Goal: Task Accomplishment & Management: Manage account settings

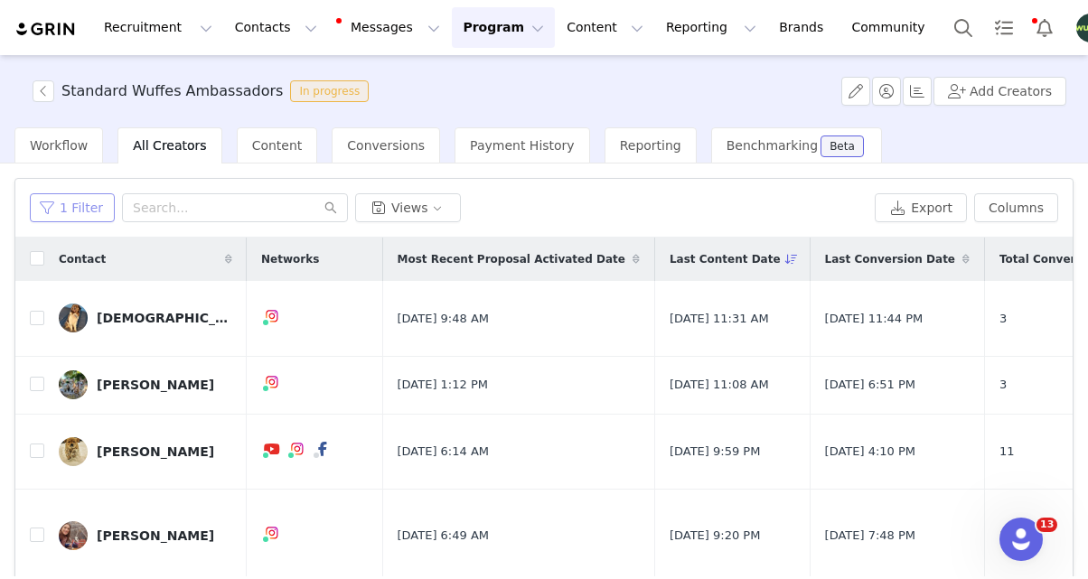
click at [81, 210] on button "1 Filter" at bounding box center [72, 207] width 85 height 29
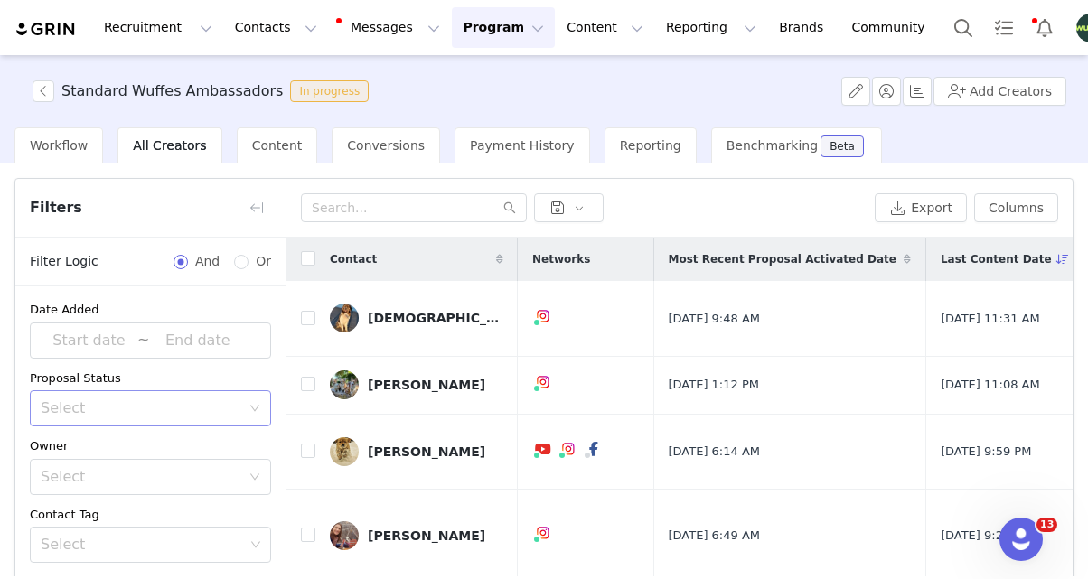
click at [92, 407] on div "Select" at bounding box center [141, 408] width 200 height 18
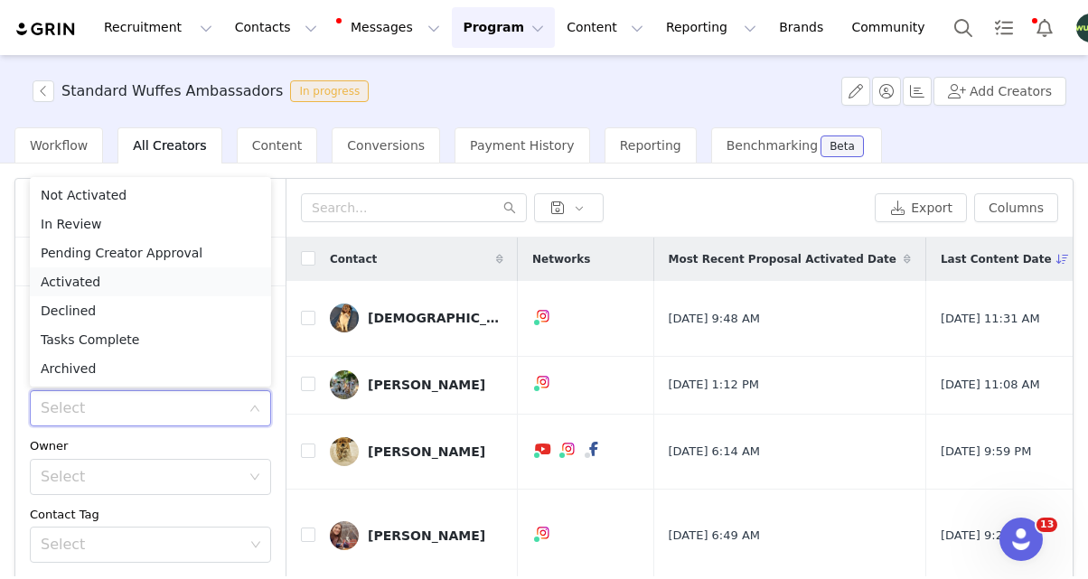
click at [108, 281] on li "Activated" at bounding box center [150, 281] width 241 height 29
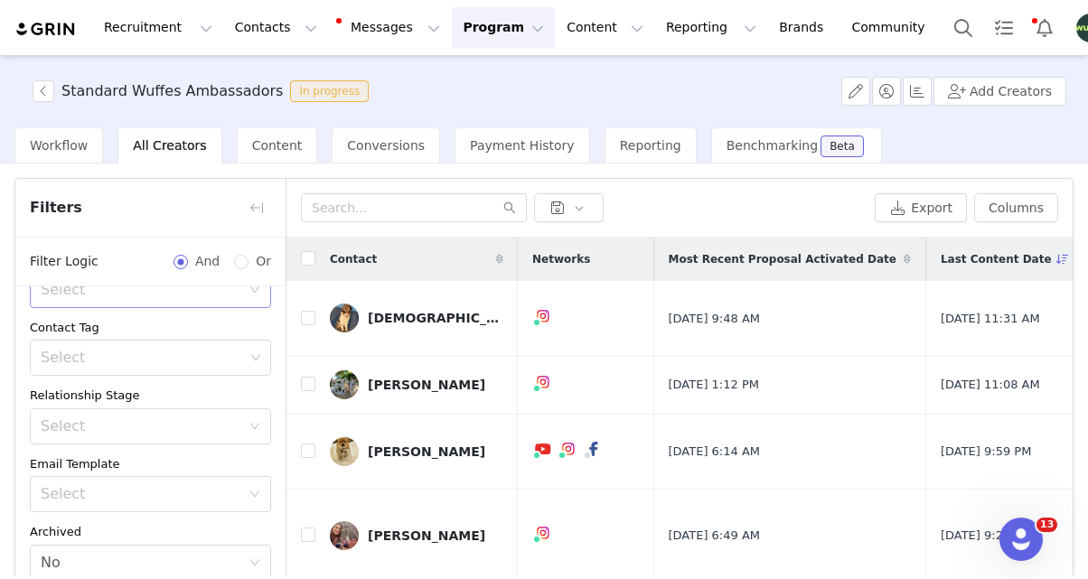
scroll to position [158, 0]
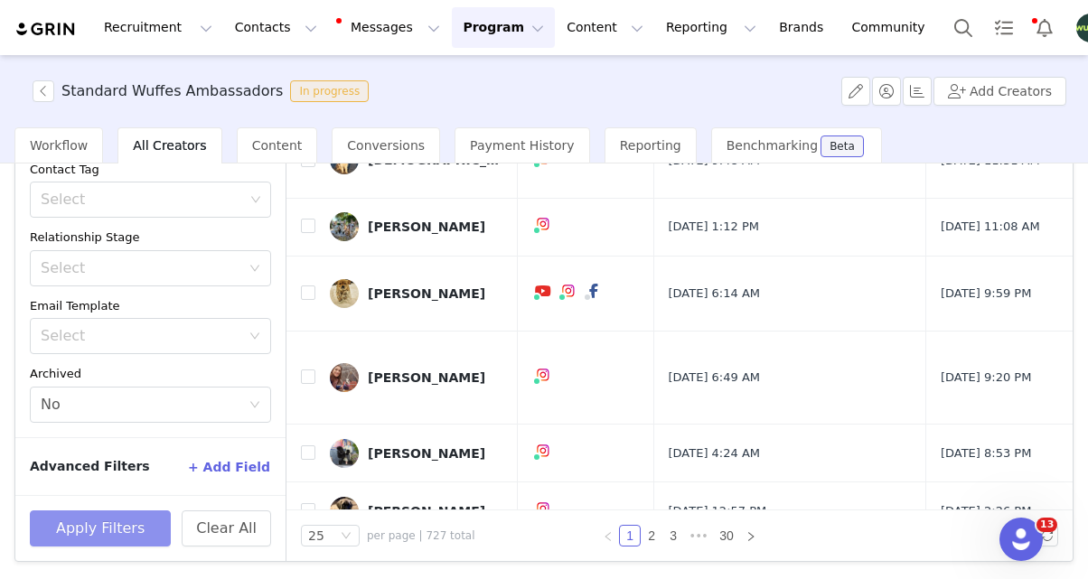
click at [126, 525] on button "Apply Filters" at bounding box center [100, 528] width 141 height 36
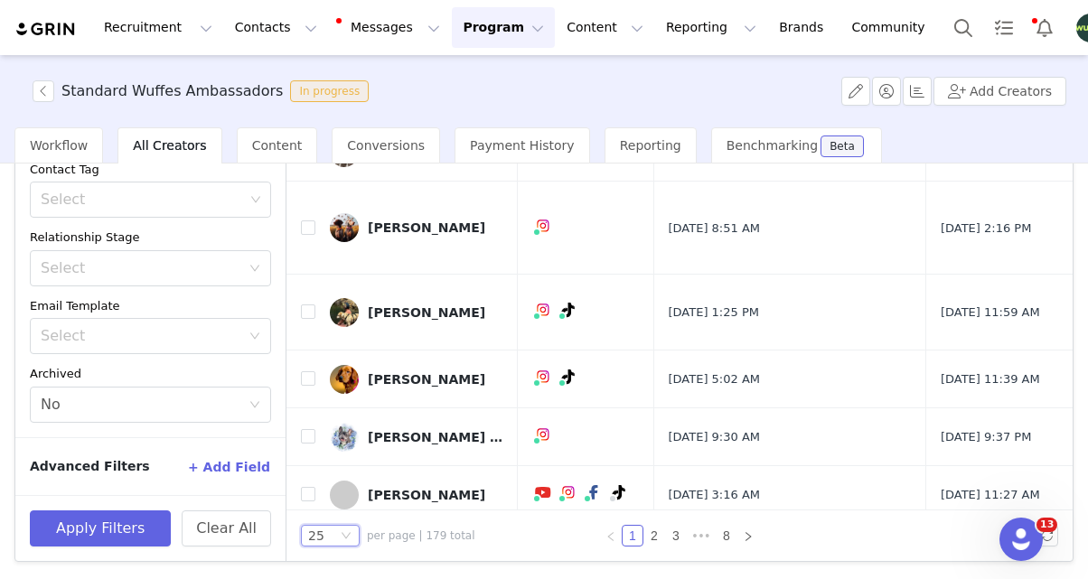
click at [335, 542] on div "25" at bounding box center [322, 536] width 29 height 20
click at [347, 504] on li "100" at bounding box center [330, 503] width 59 height 29
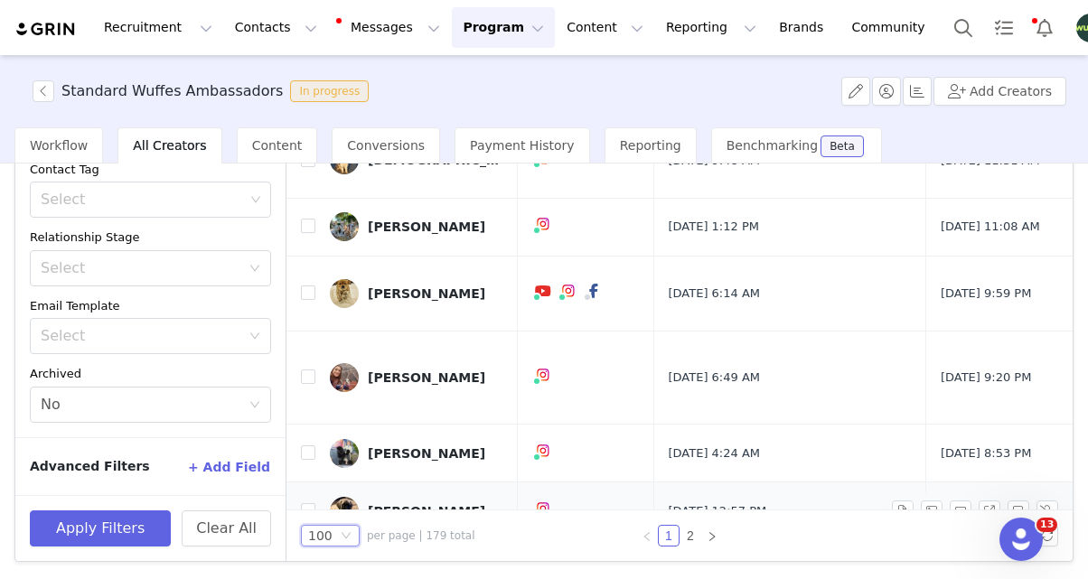
scroll to position [0, 0]
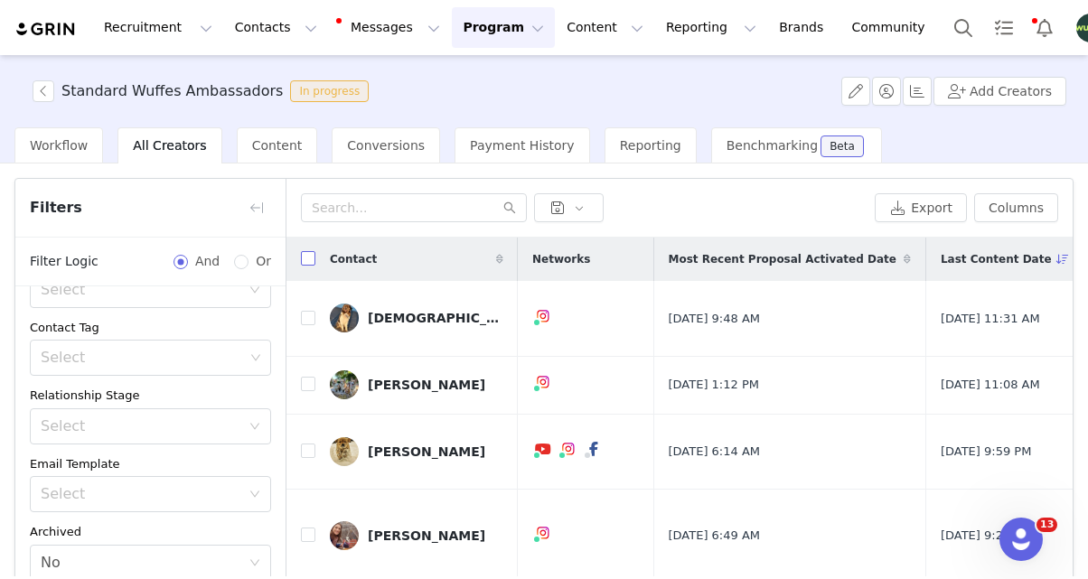
click at [308, 259] on input "checkbox" at bounding box center [308, 258] width 14 height 14
checkbox input "true"
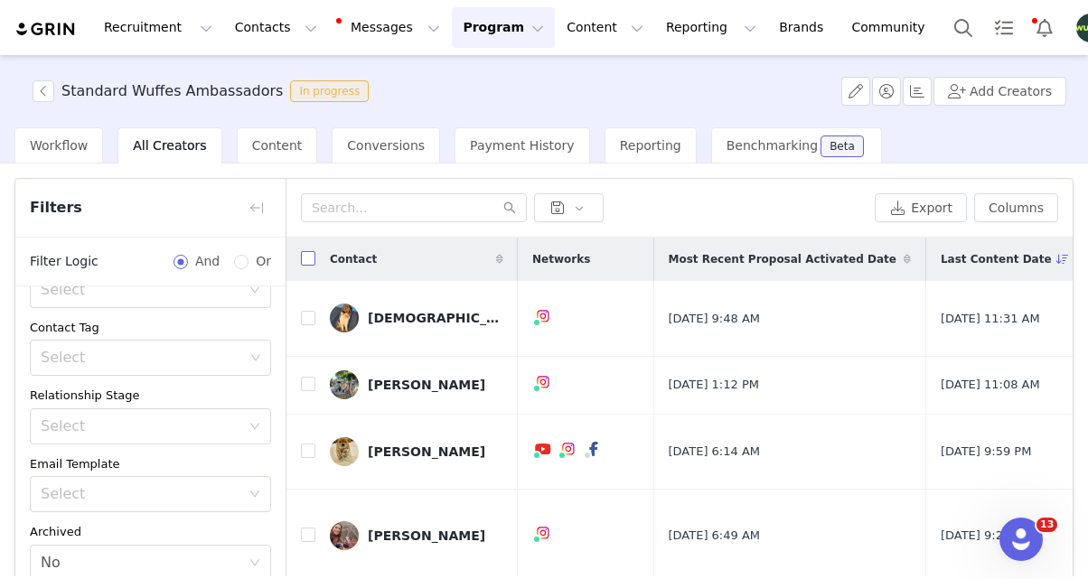
checkbox input "true"
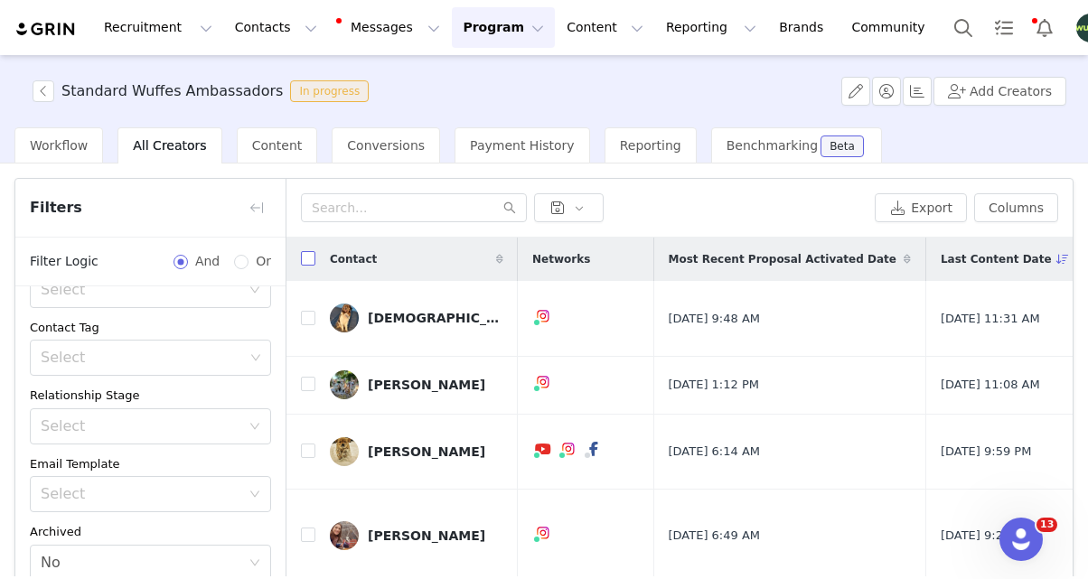
checkbox input "true"
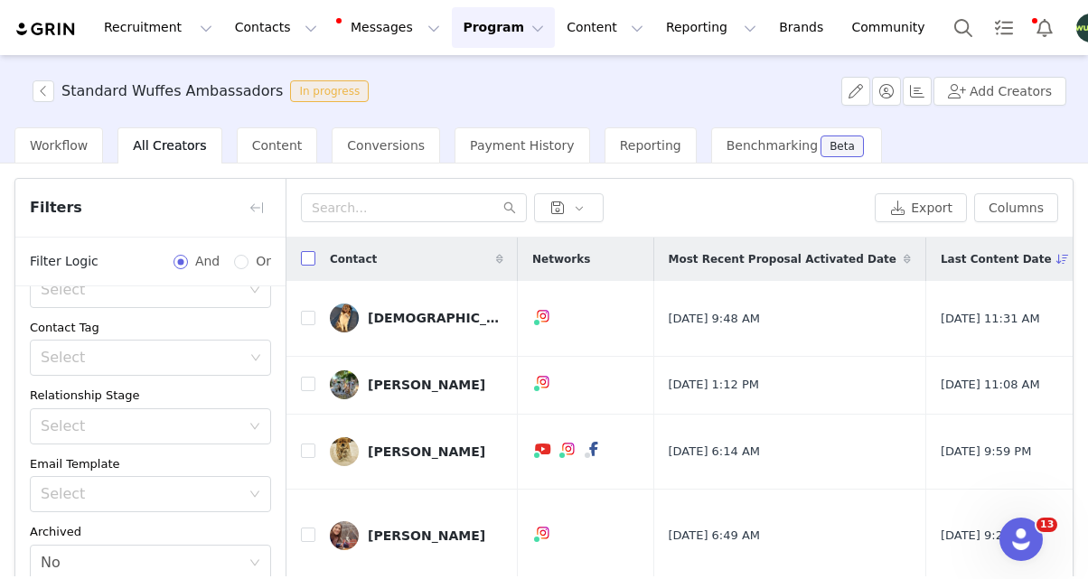
checkbox input "true"
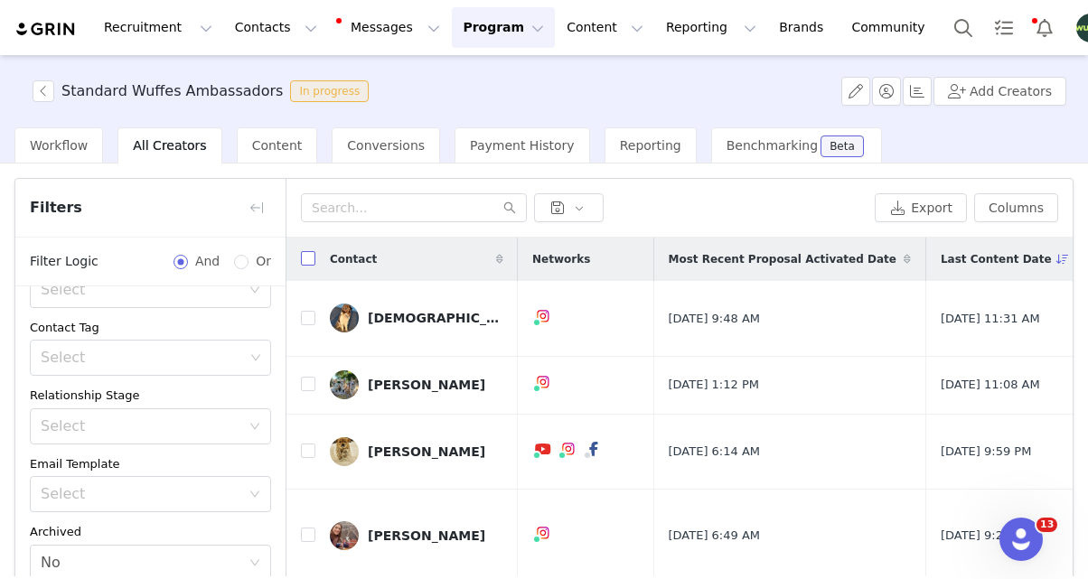
checkbox input "true"
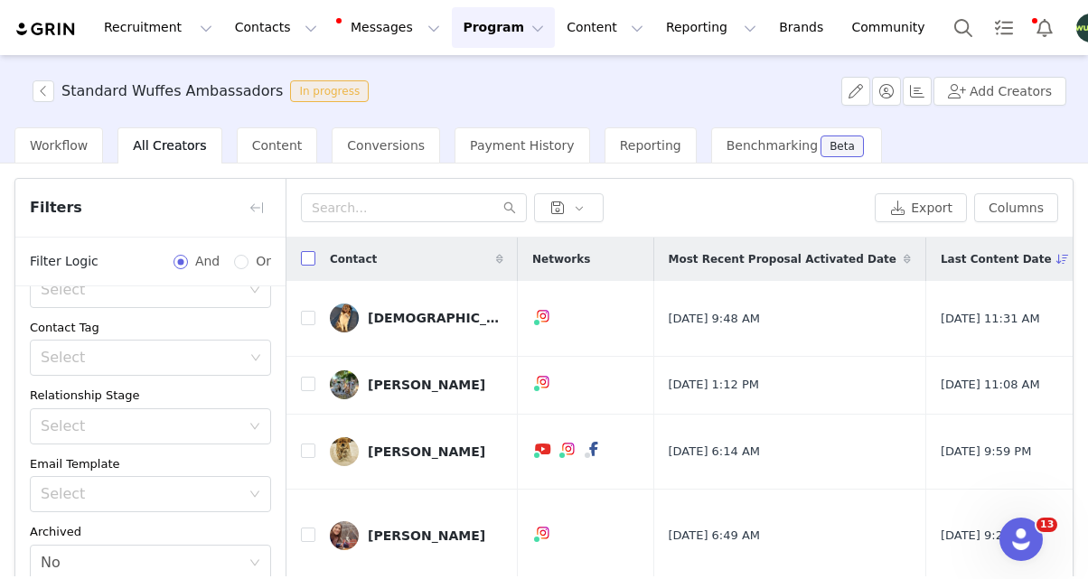
checkbox input "true"
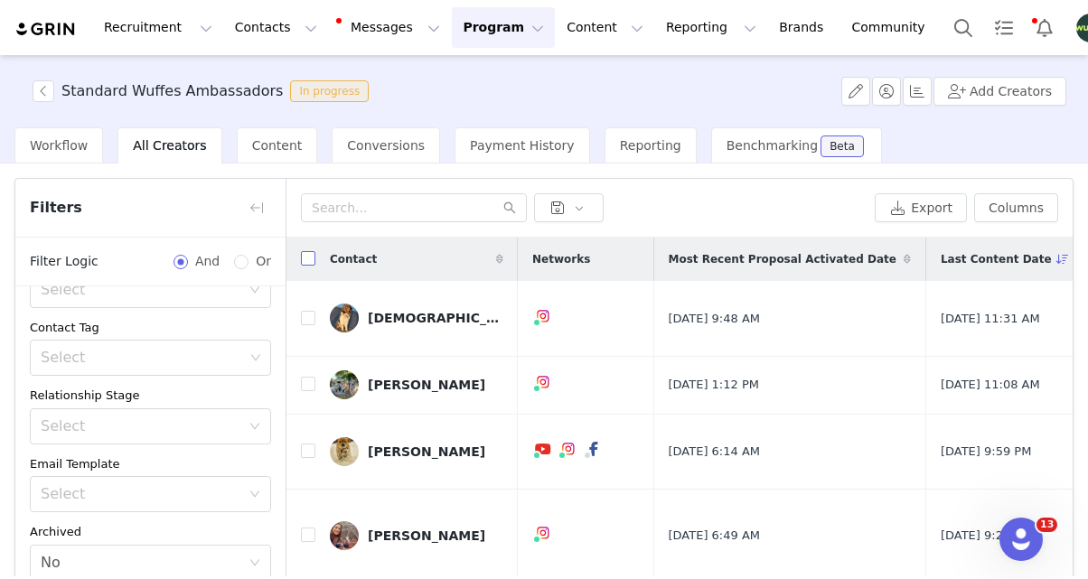
checkbox input "true"
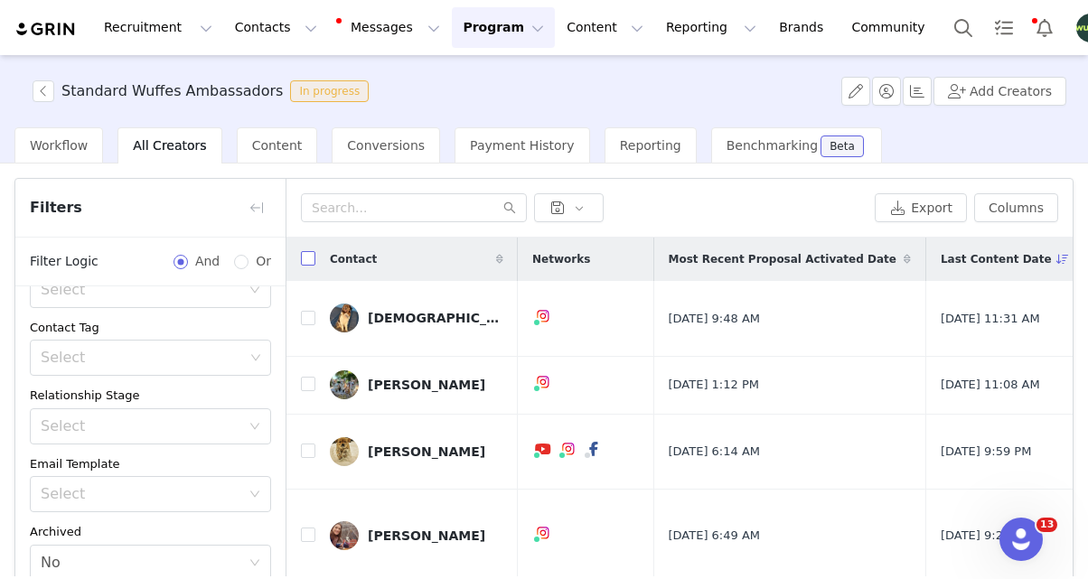
checkbox input "true"
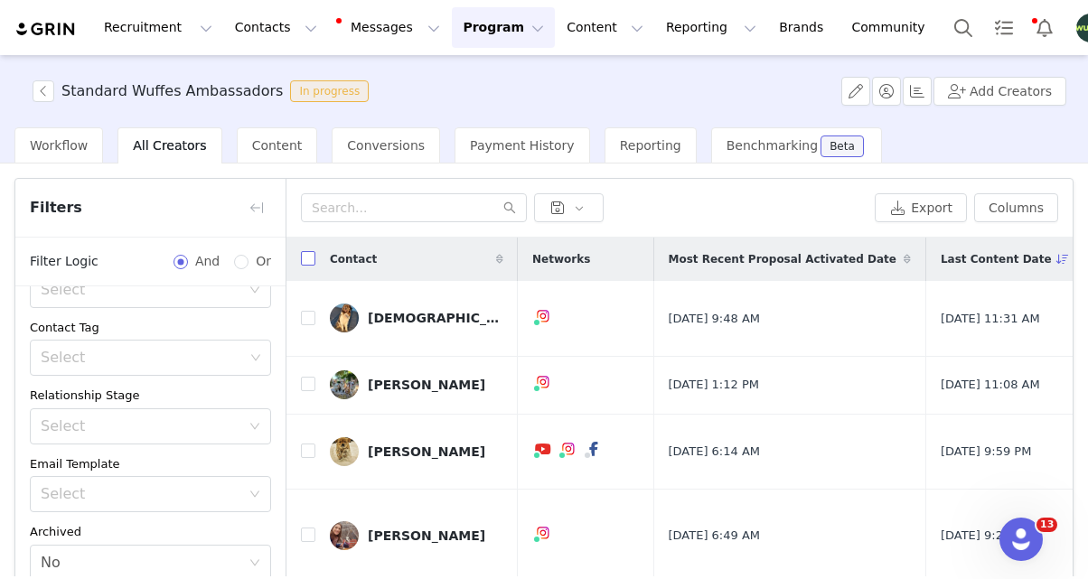
checkbox input "true"
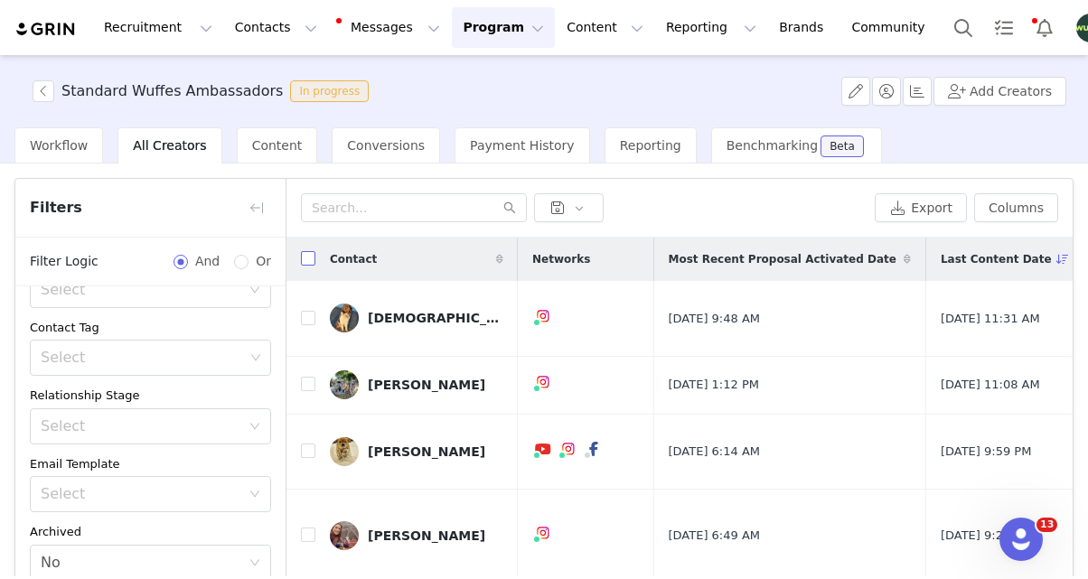
checkbox input "true"
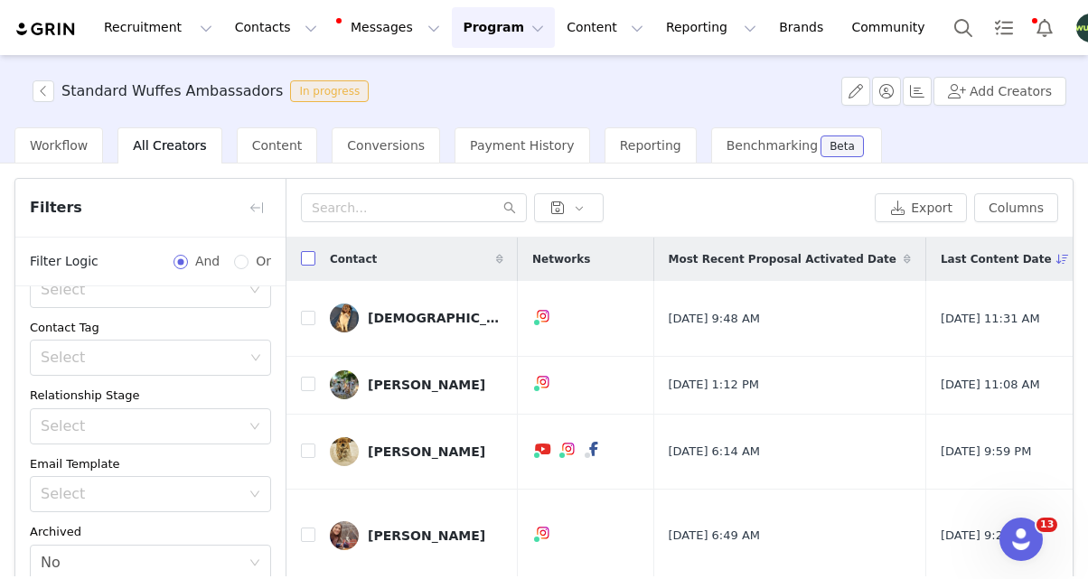
checkbox input "true"
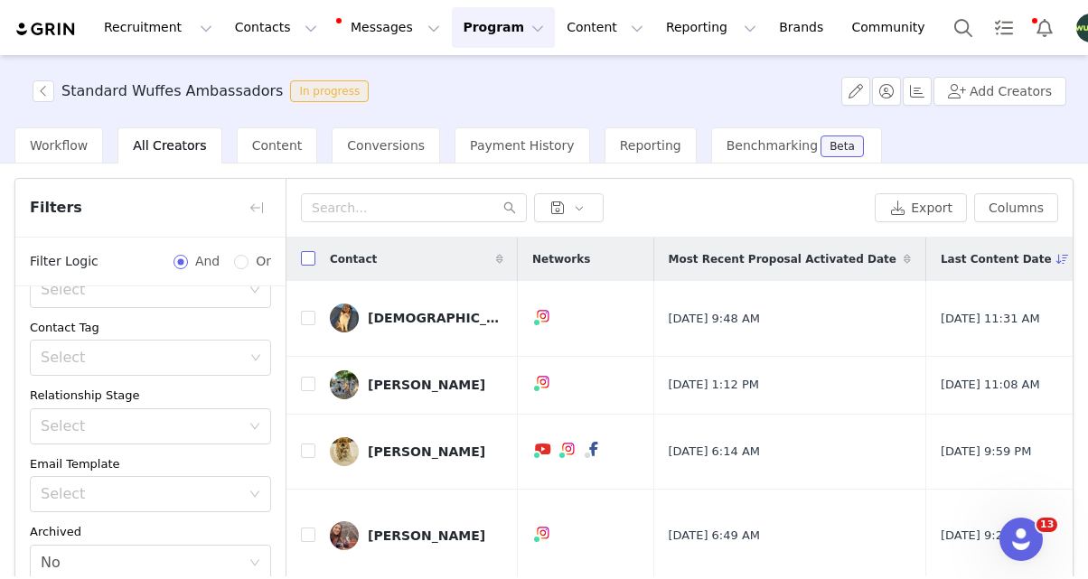
checkbox input "true"
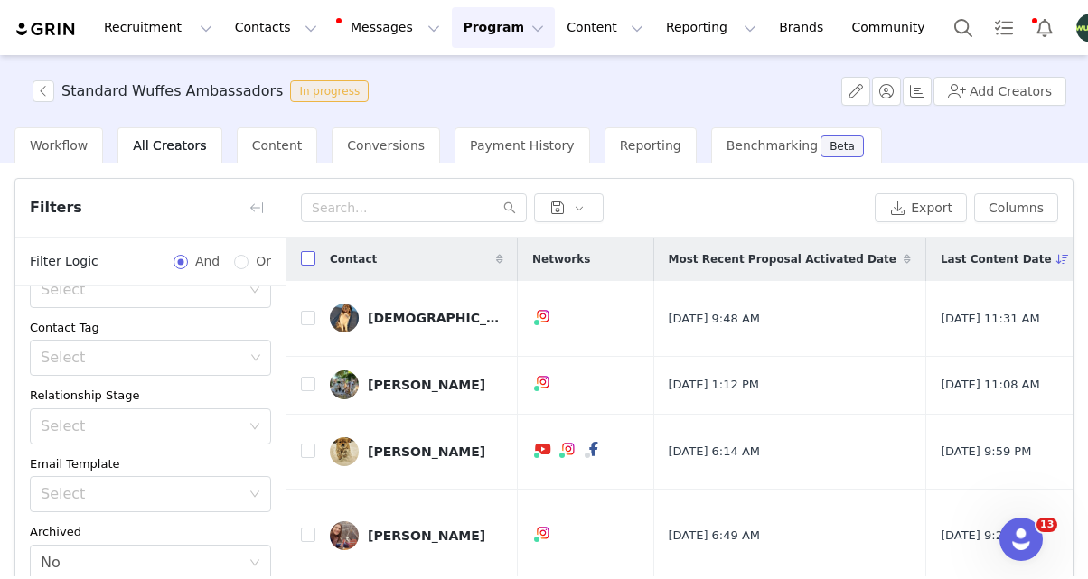
checkbox input "true"
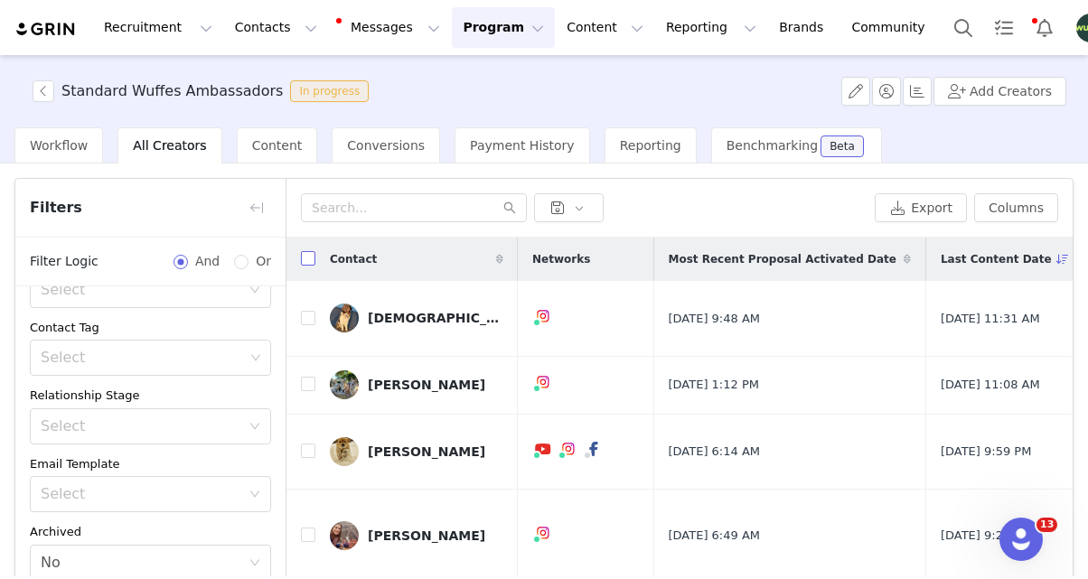
checkbox input "true"
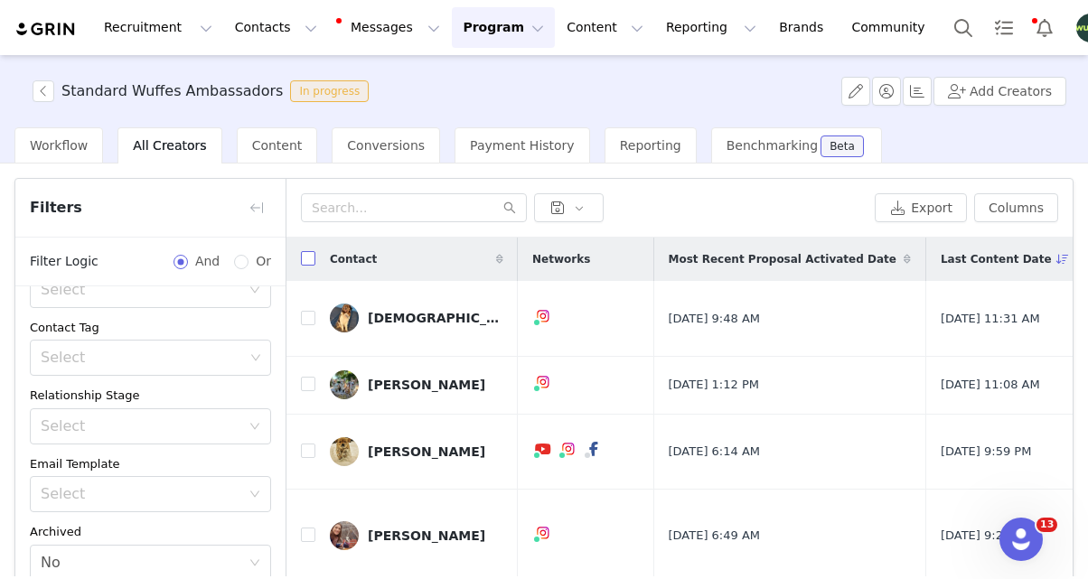
checkbox input "true"
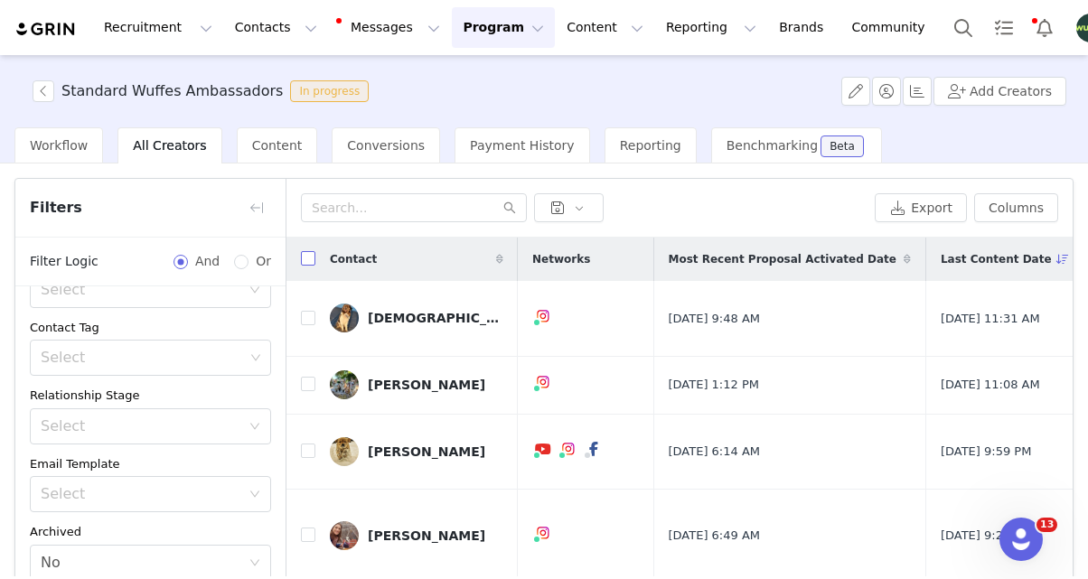
checkbox input "true"
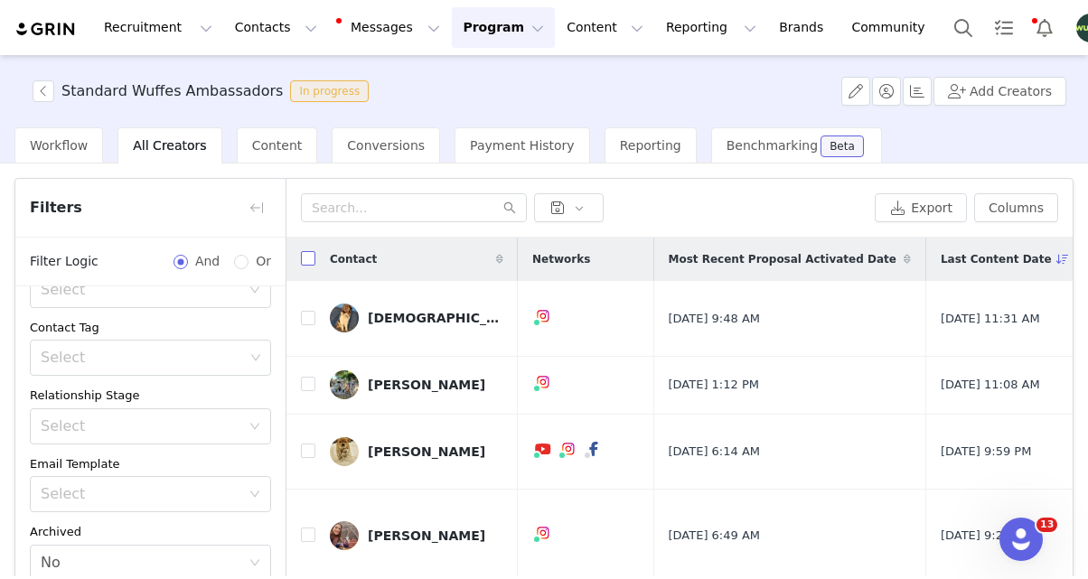
checkbox input "true"
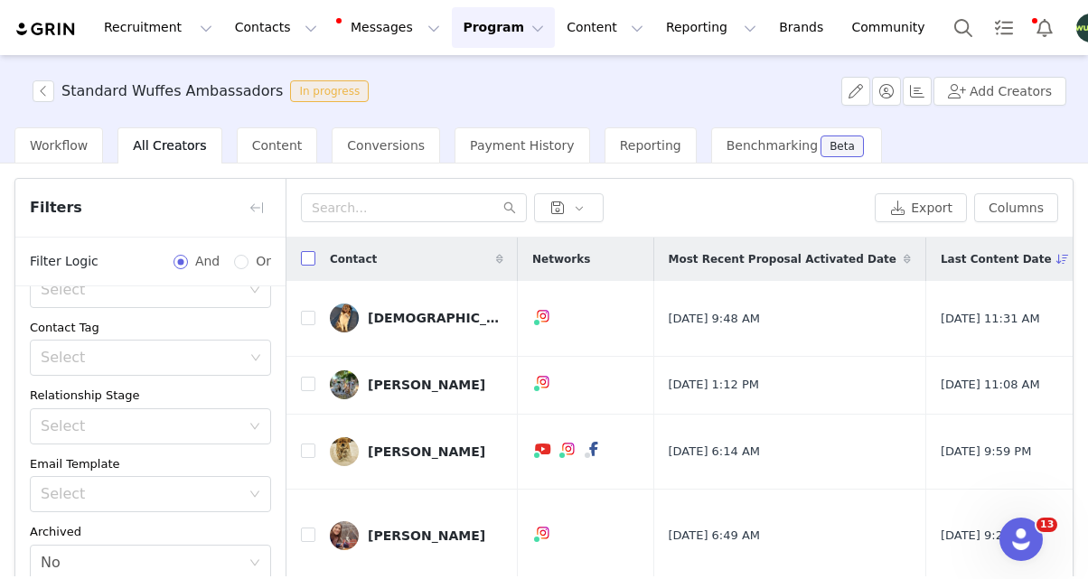
checkbox input "true"
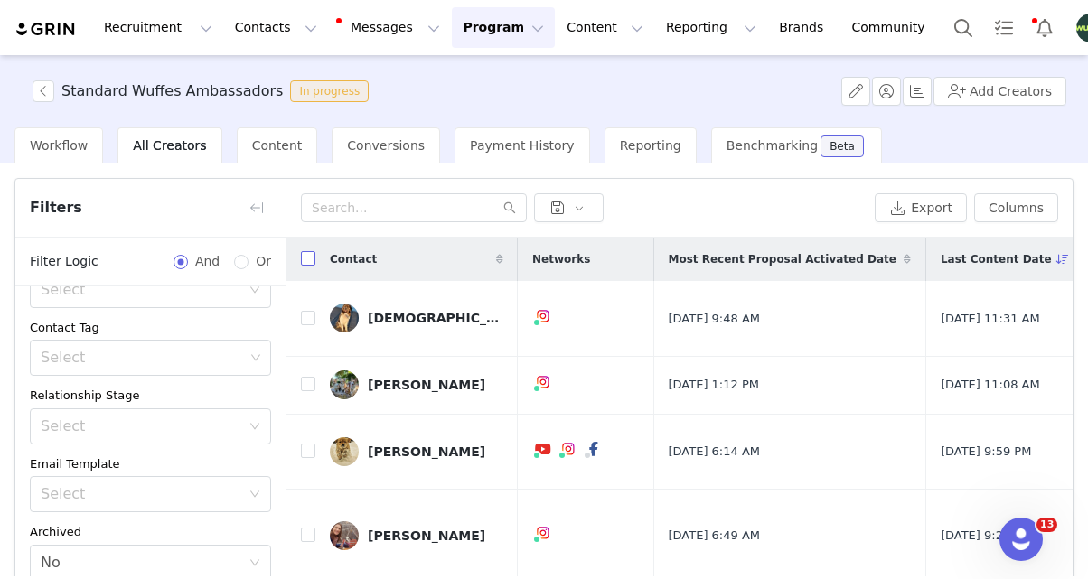
checkbox input "true"
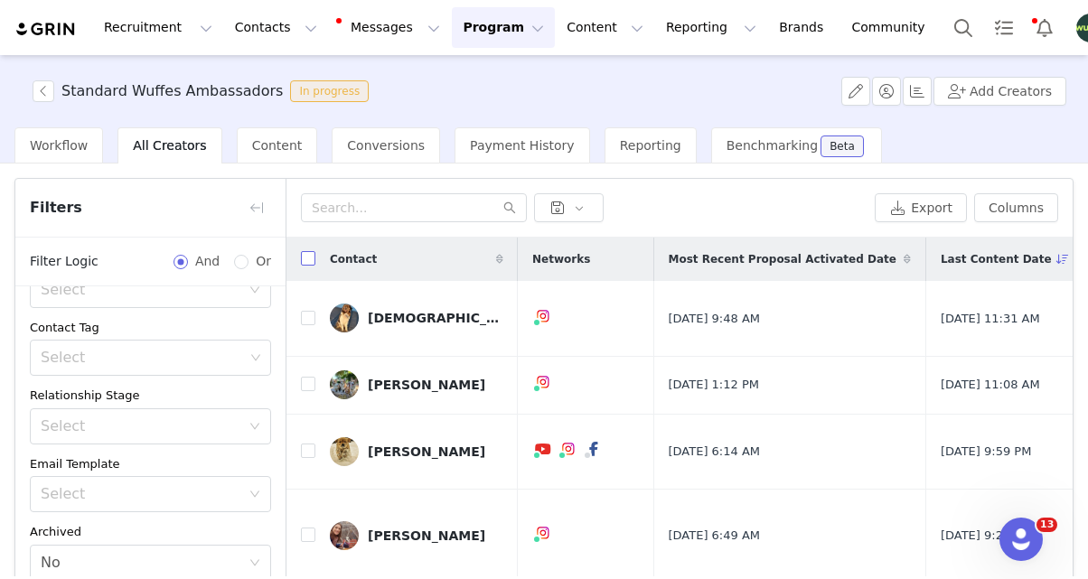
checkbox input "true"
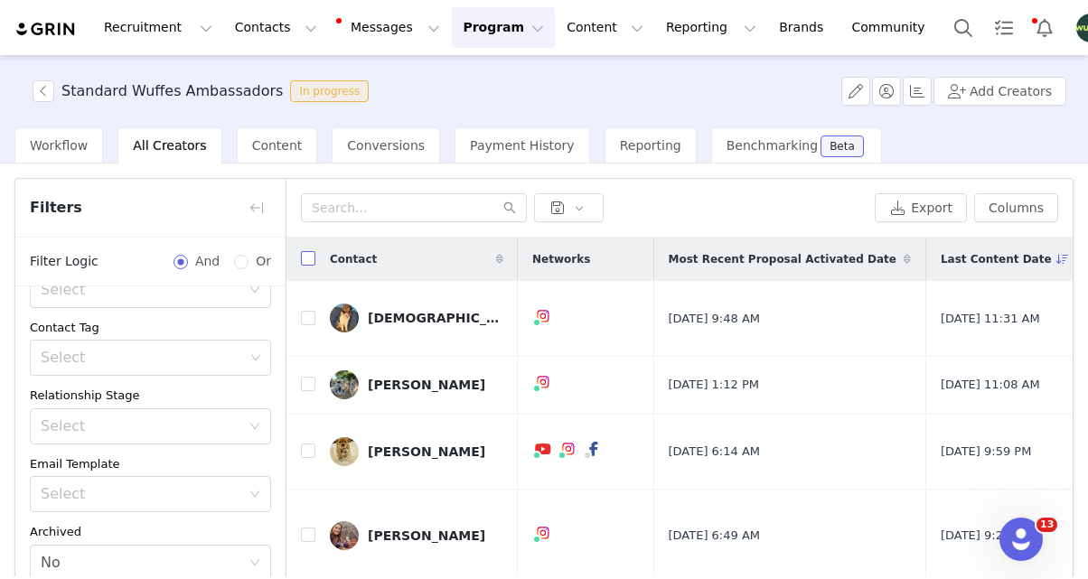
checkbox input "true"
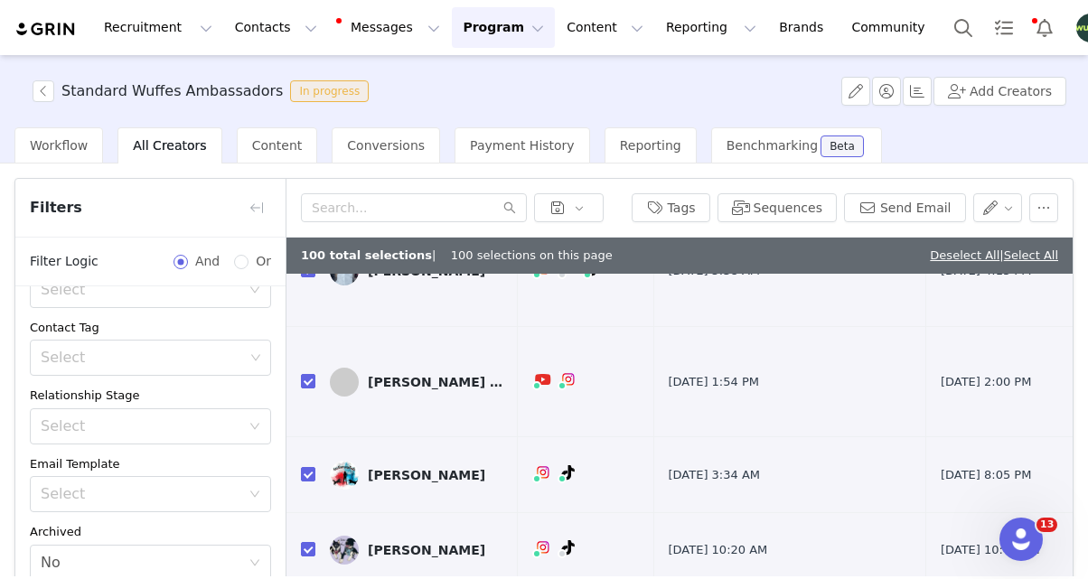
scroll to position [158, 0]
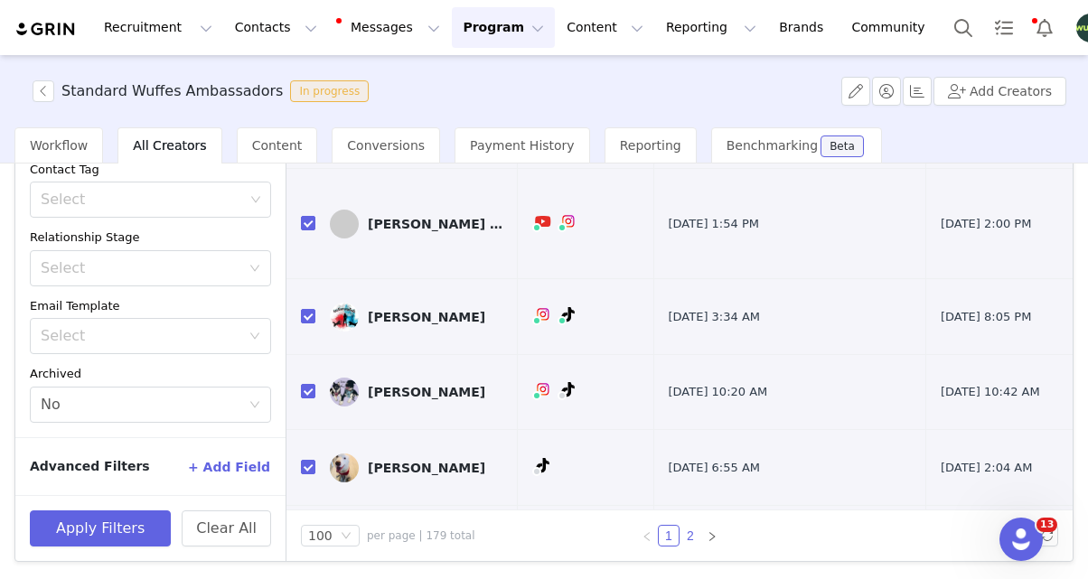
click at [691, 536] on link "2" at bounding box center [690, 536] width 20 height 20
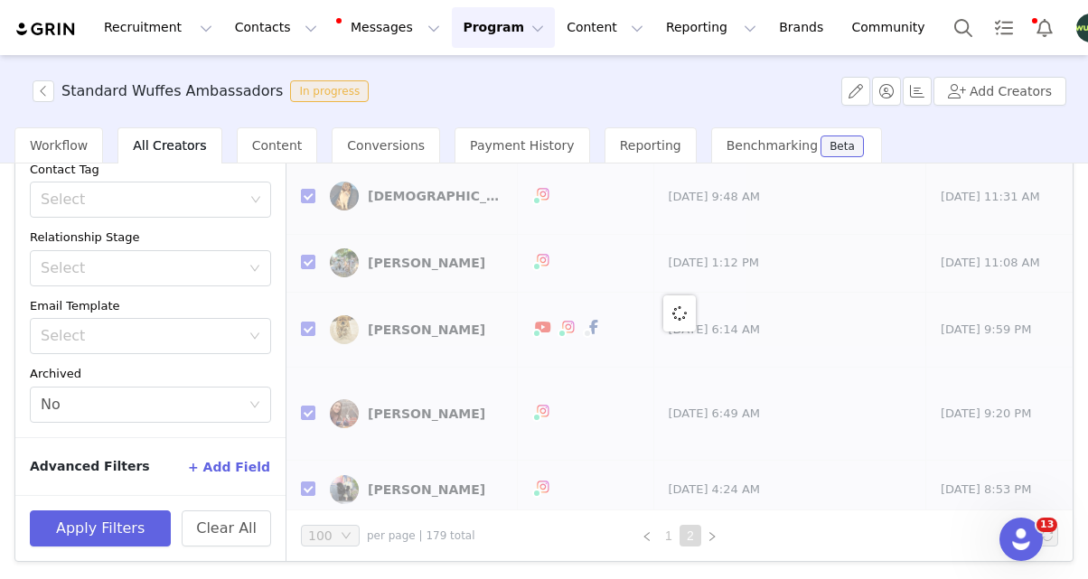
checkbox input "false"
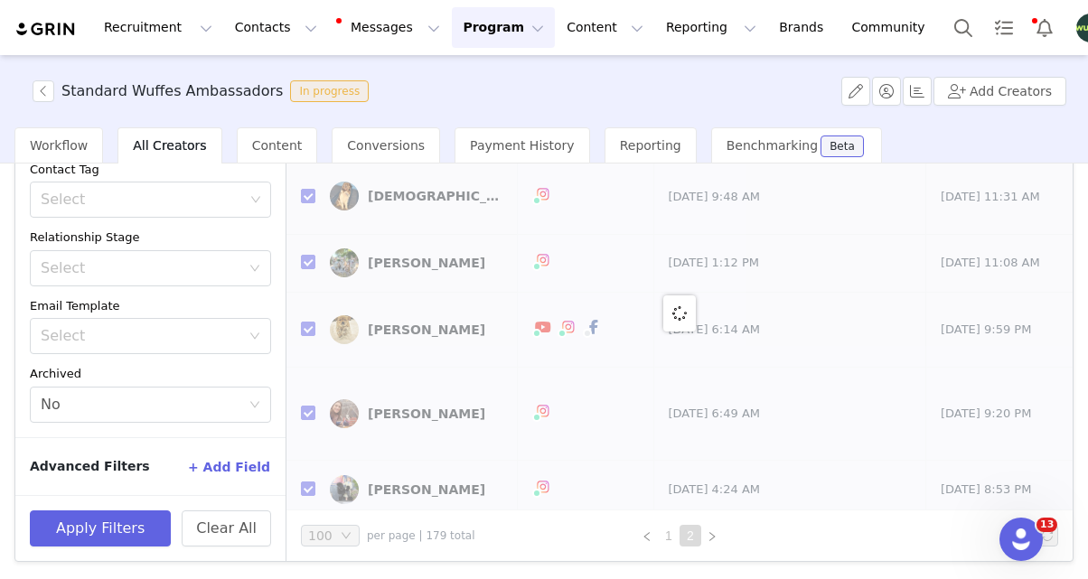
checkbox input "false"
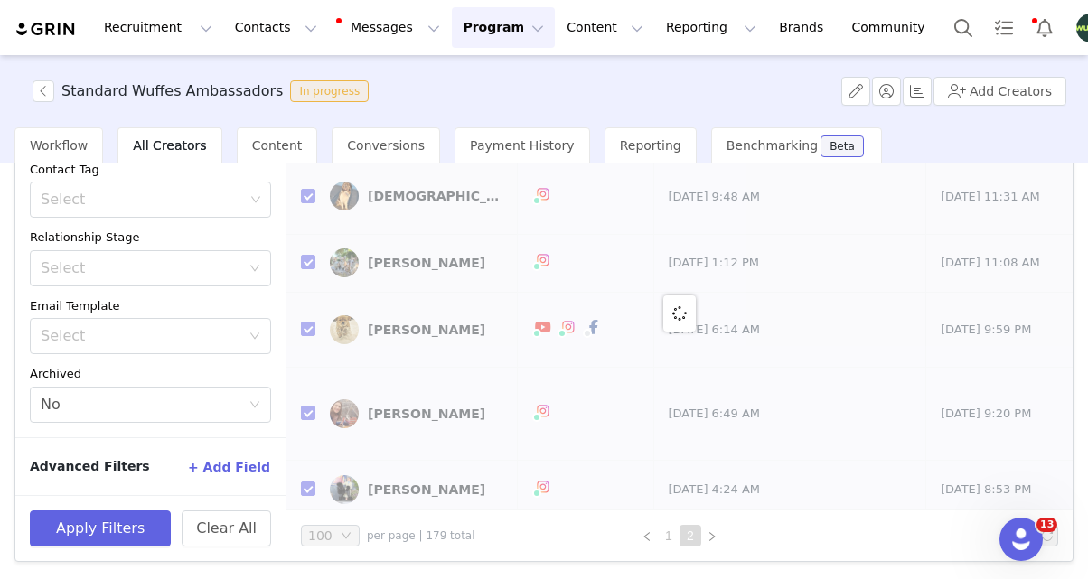
checkbox input "false"
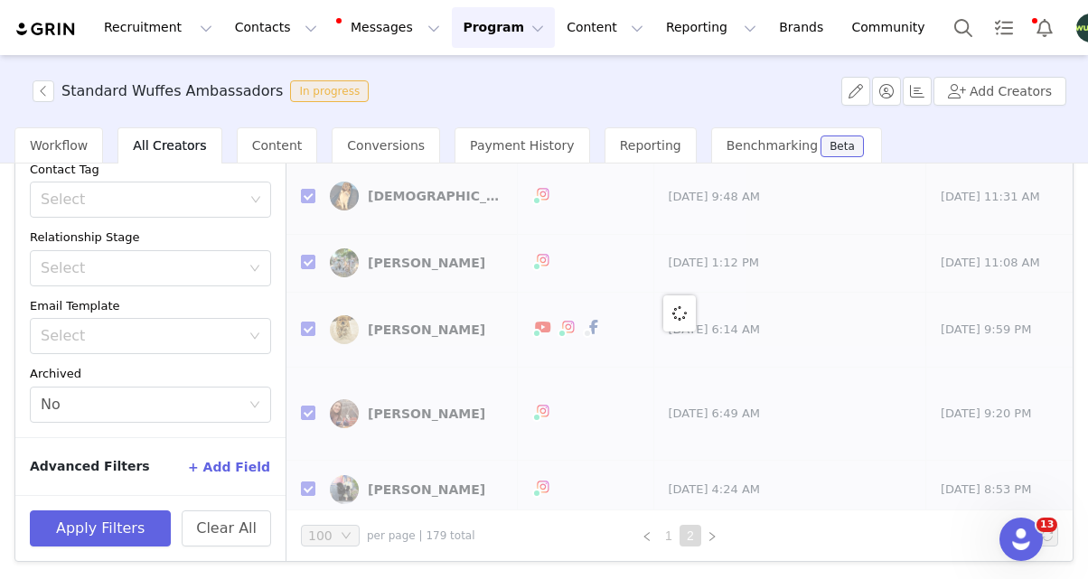
checkbox input "false"
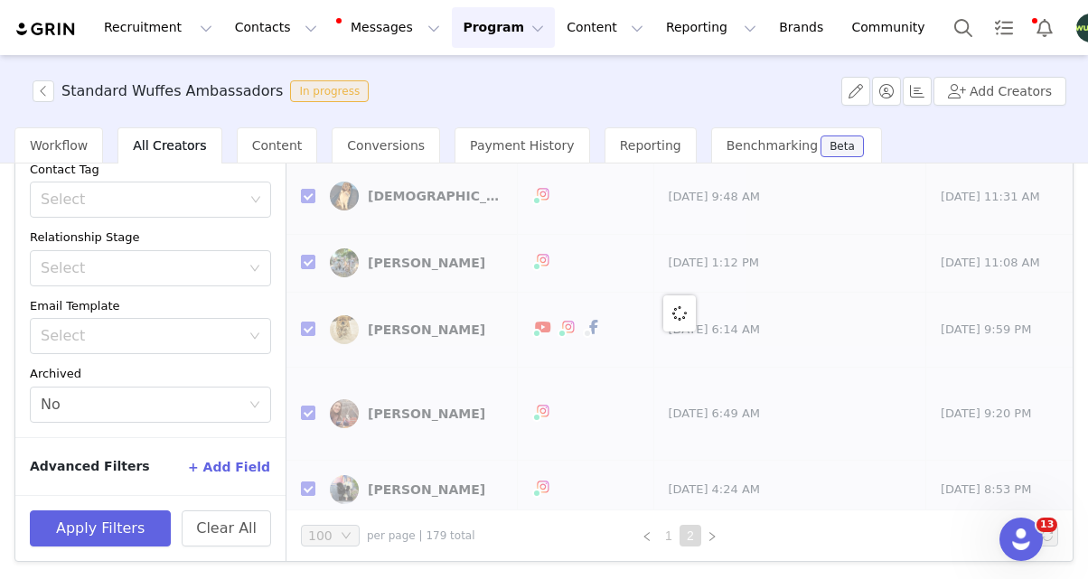
checkbox input "false"
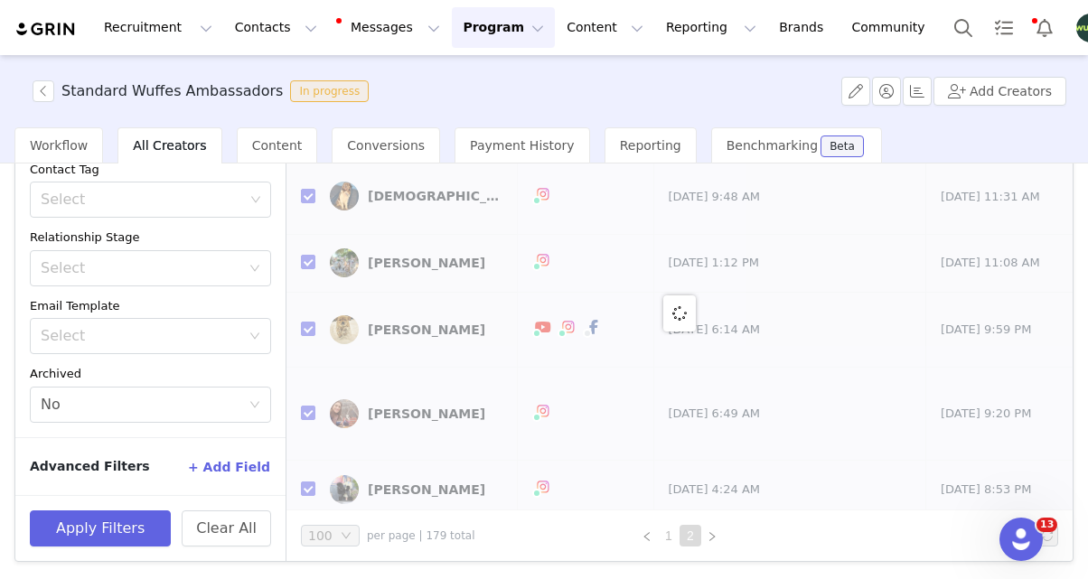
checkbox input "false"
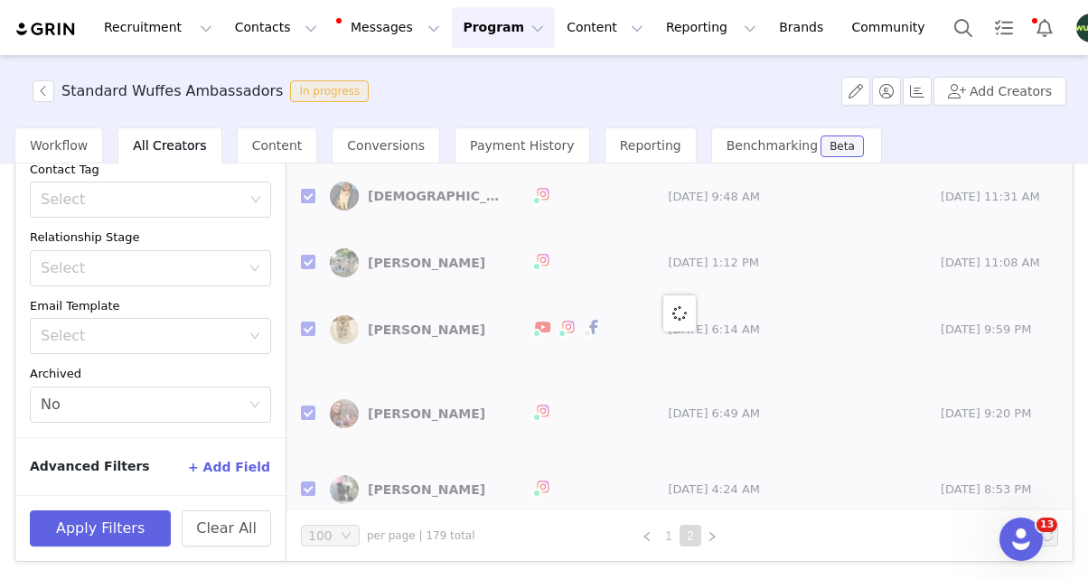
checkbox input "false"
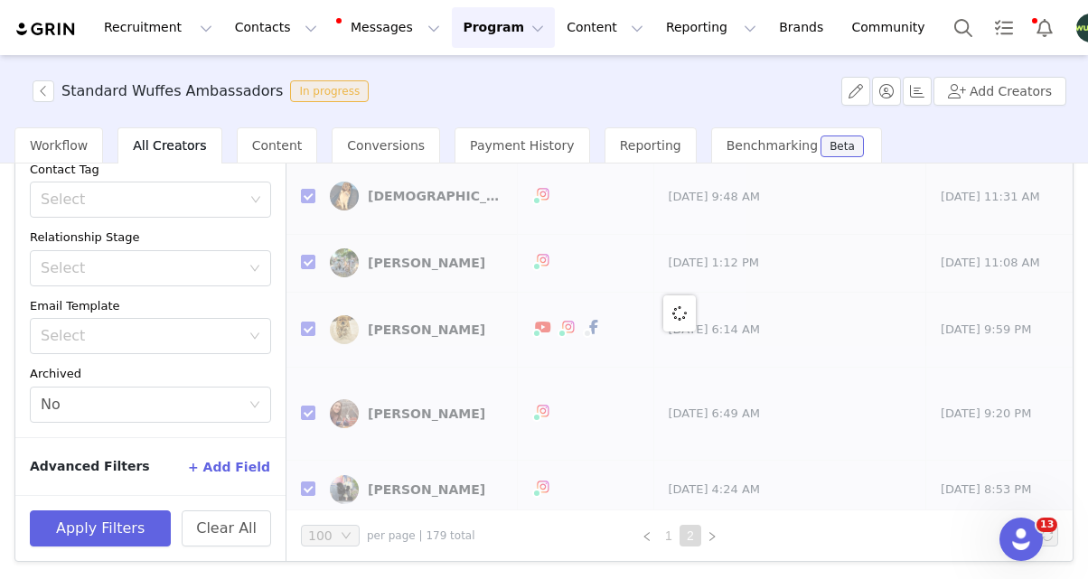
checkbox input "false"
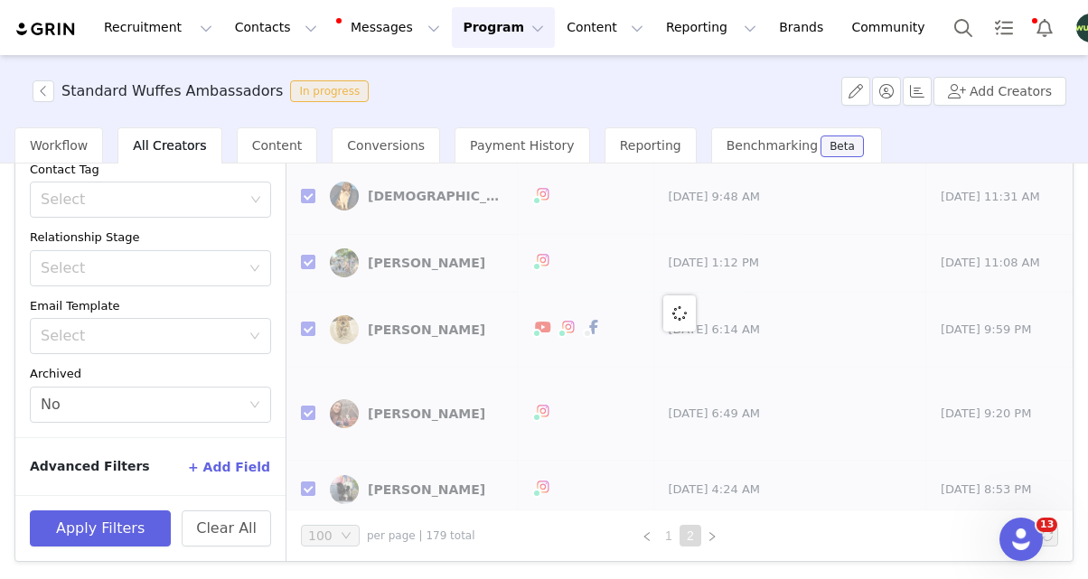
checkbox input "false"
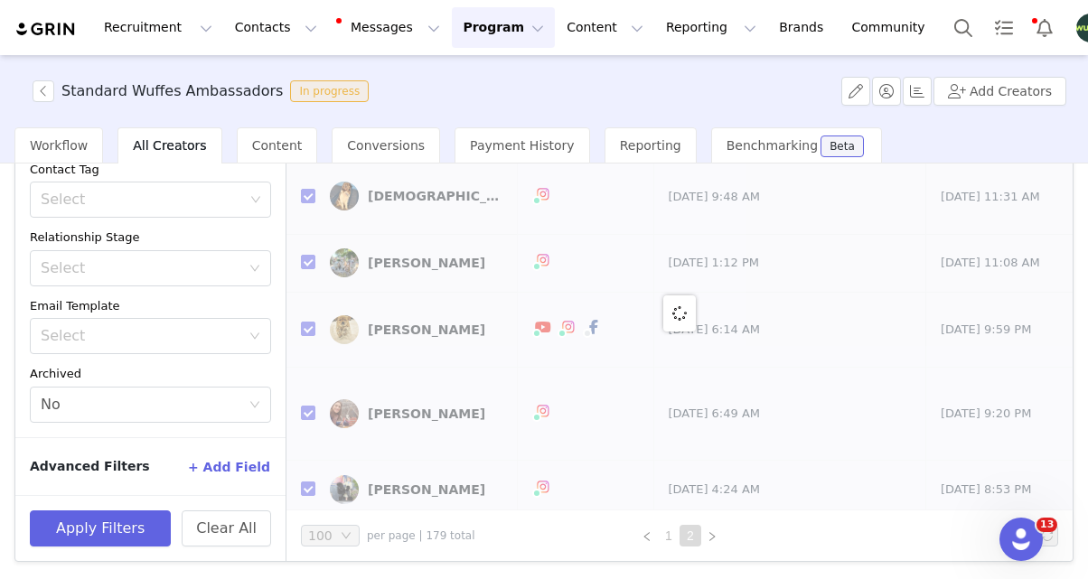
checkbox input "false"
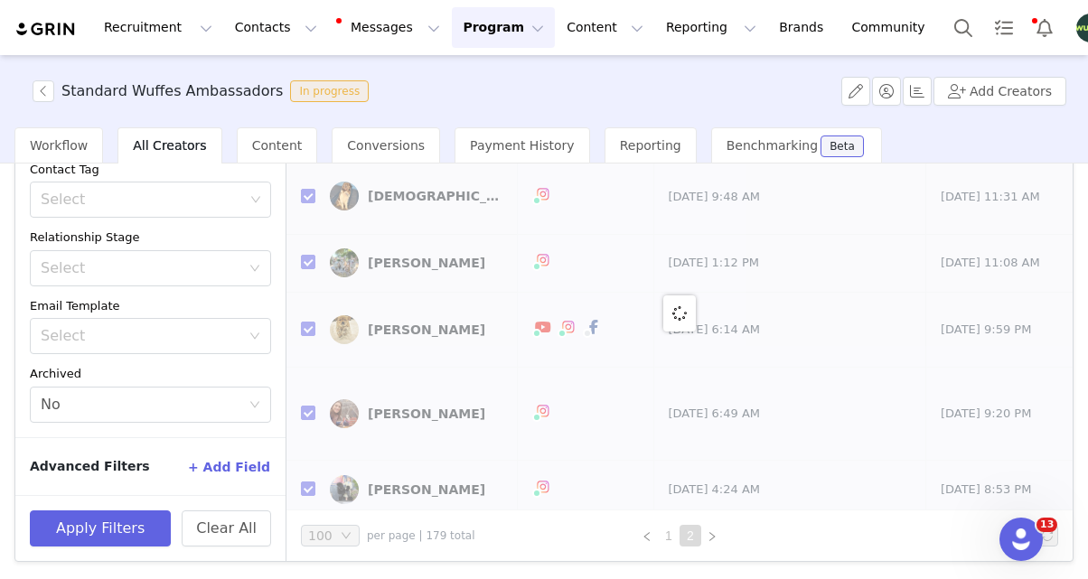
checkbox input "false"
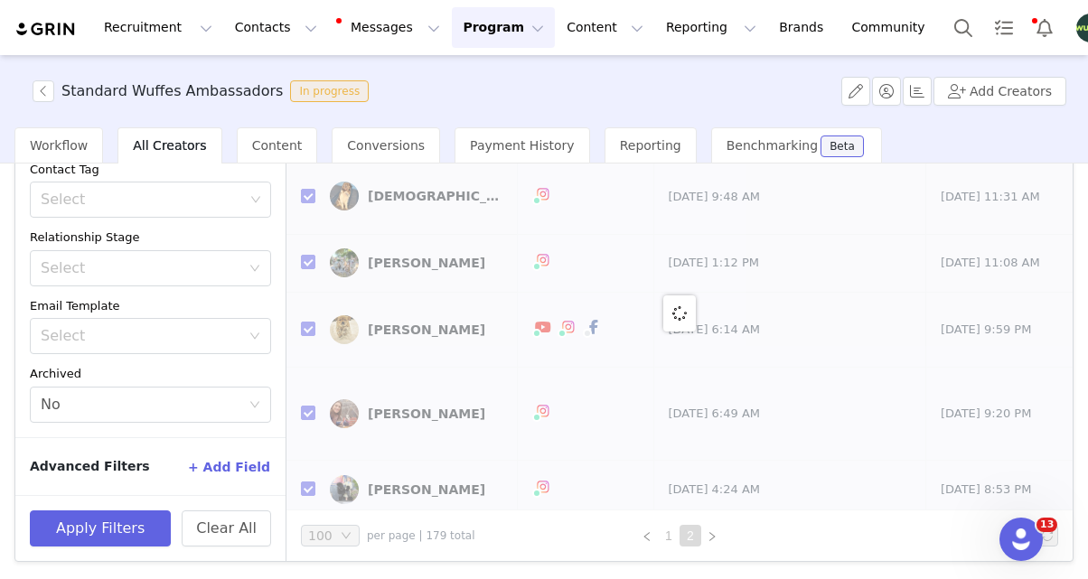
checkbox input "false"
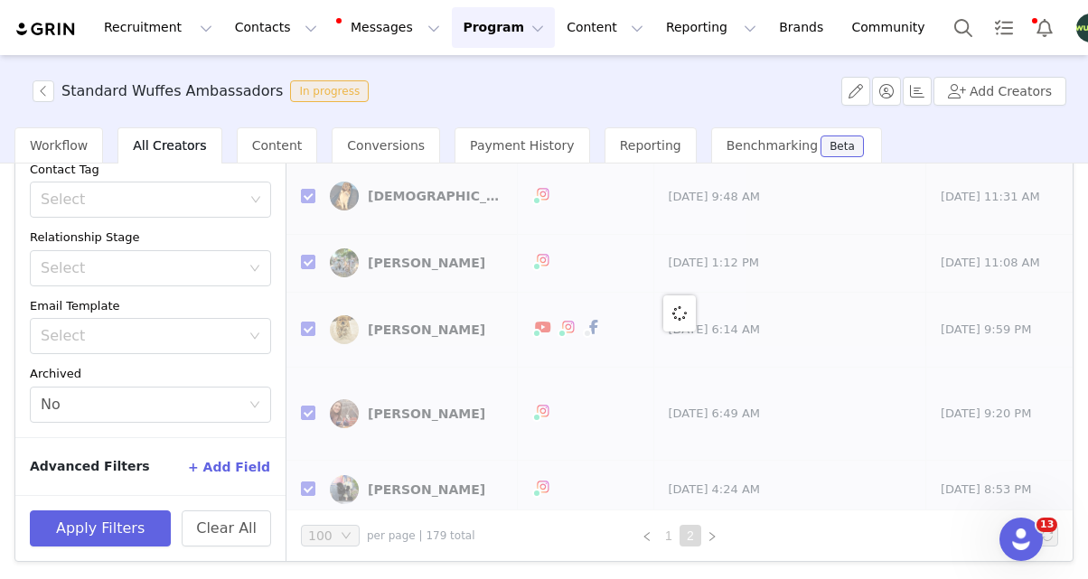
checkbox input "false"
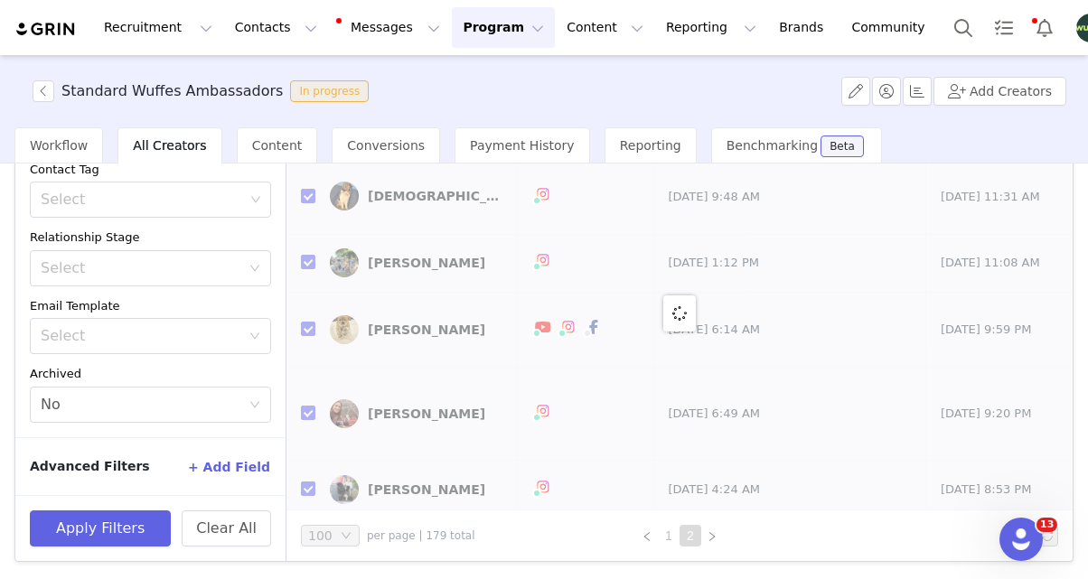
checkbox input "false"
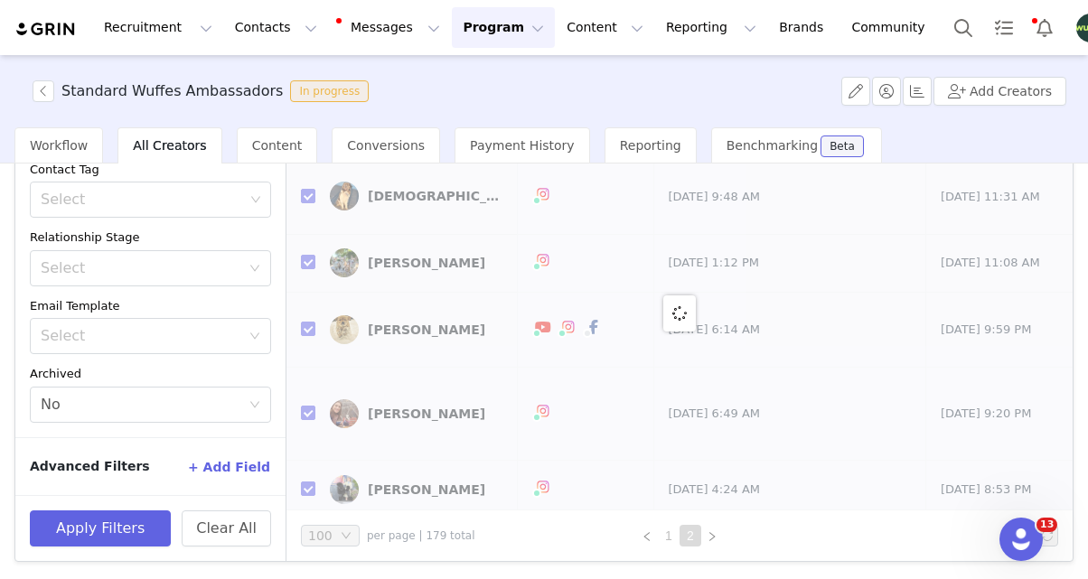
checkbox input "false"
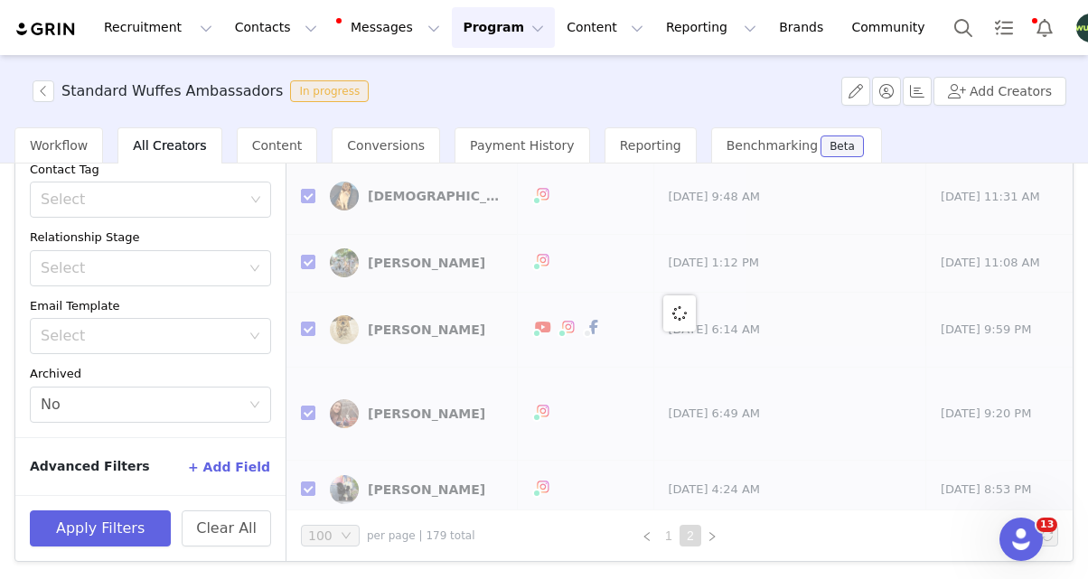
checkbox input "false"
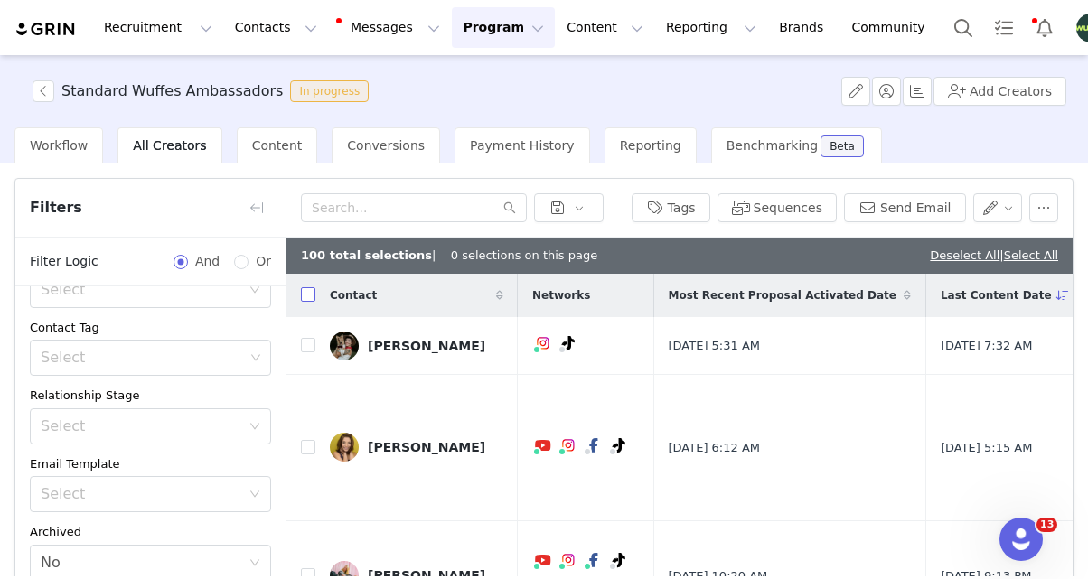
click at [308, 302] on input "checkbox" at bounding box center [308, 294] width 14 height 14
checkbox input "true"
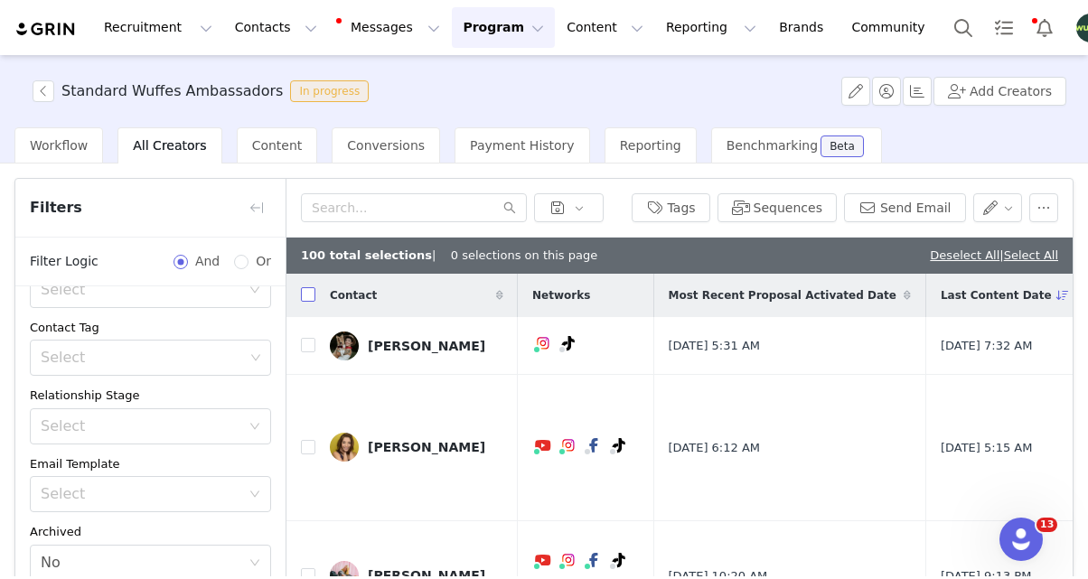
checkbox input "true"
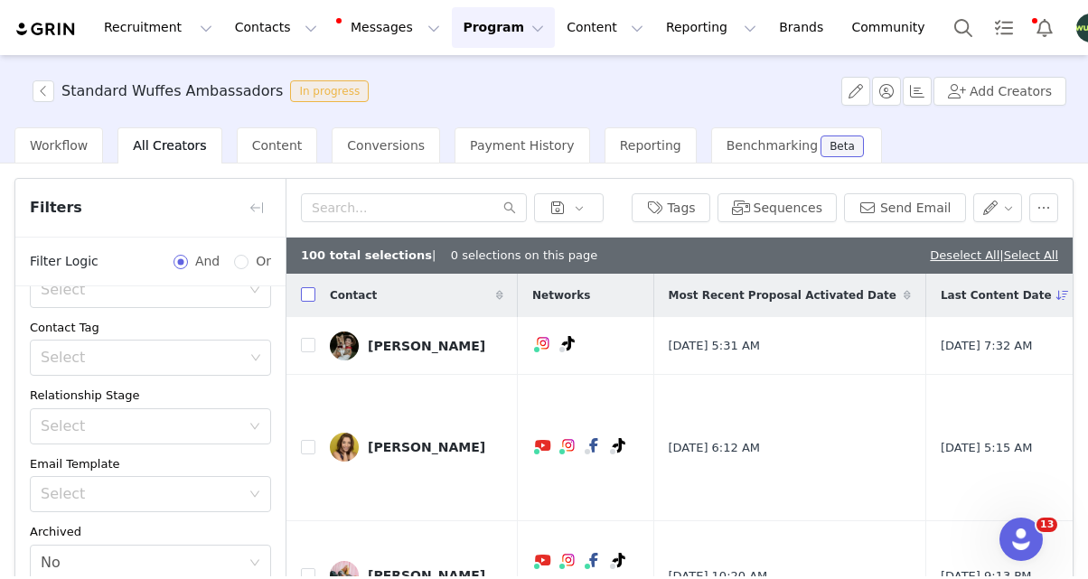
checkbox input "true"
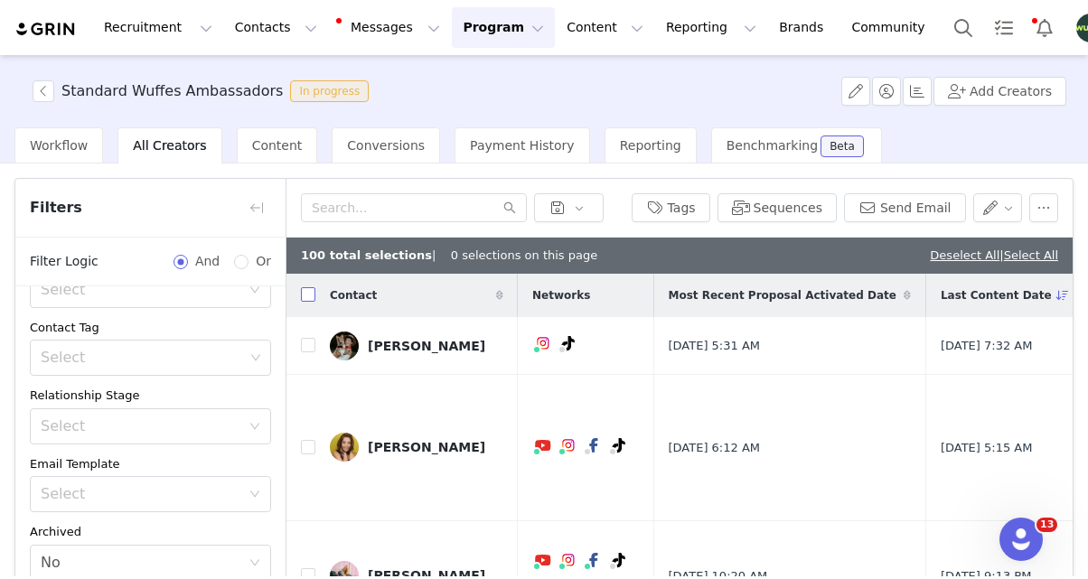
checkbox input "true"
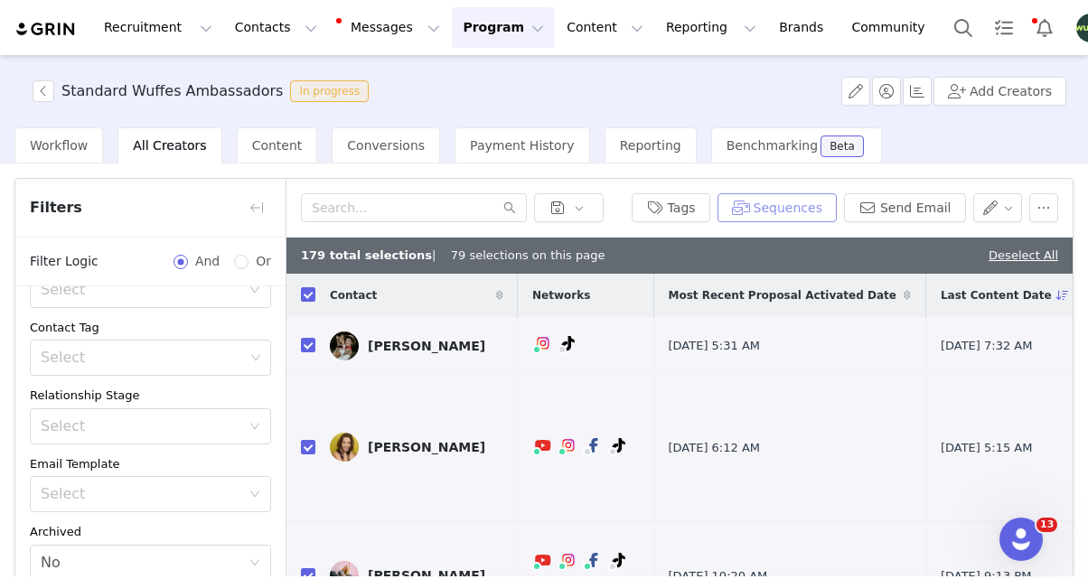
click at [790, 207] on button "Sequences" at bounding box center [776, 207] width 119 height 29
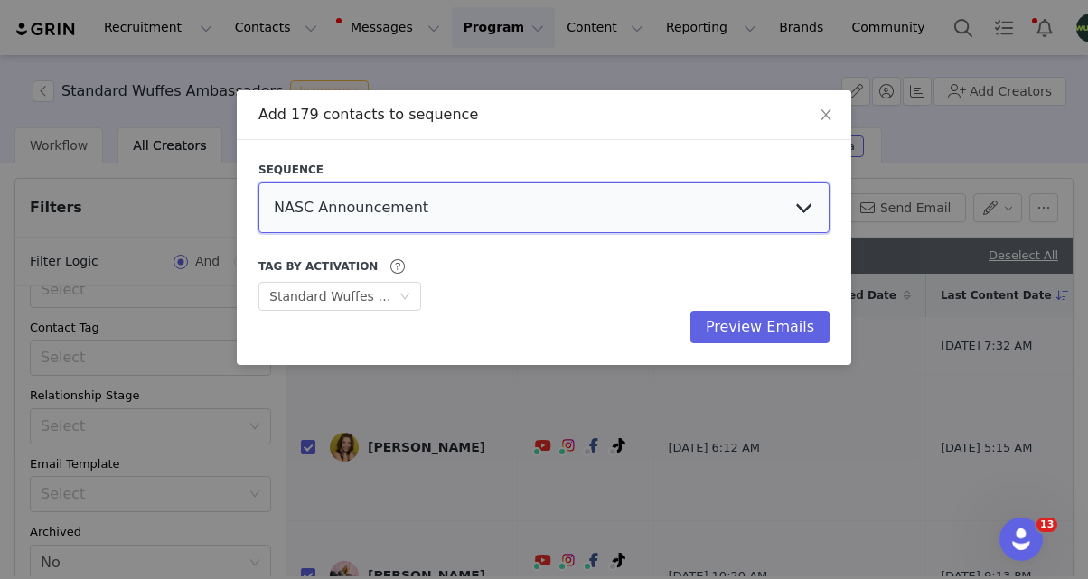
click at [452, 205] on select "NASC Announcement Probiotic Campaign NEW OFFER UPDATE August Email: AMB Hybrid …" at bounding box center [543, 207] width 571 height 51
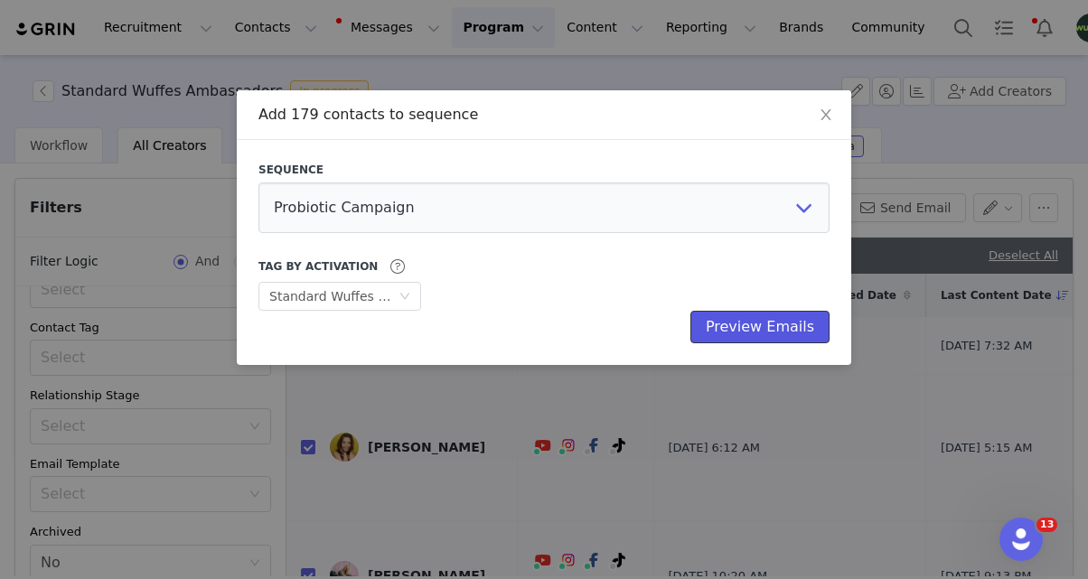
click at [777, 322] on button "Preview Emails" at bounding box center [759, 327] width 139 height 33
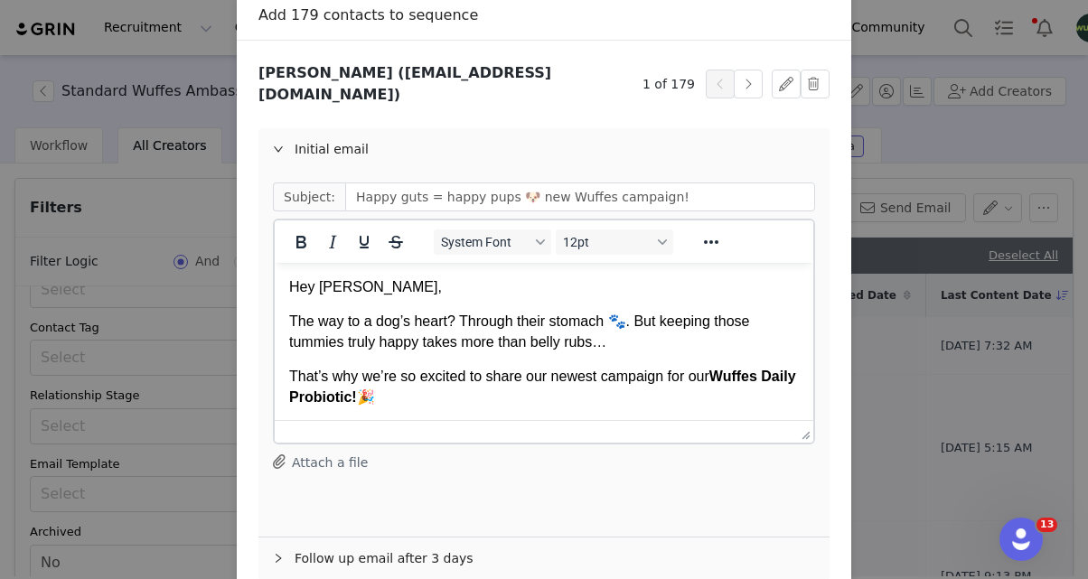
scroll to position [181, 0]
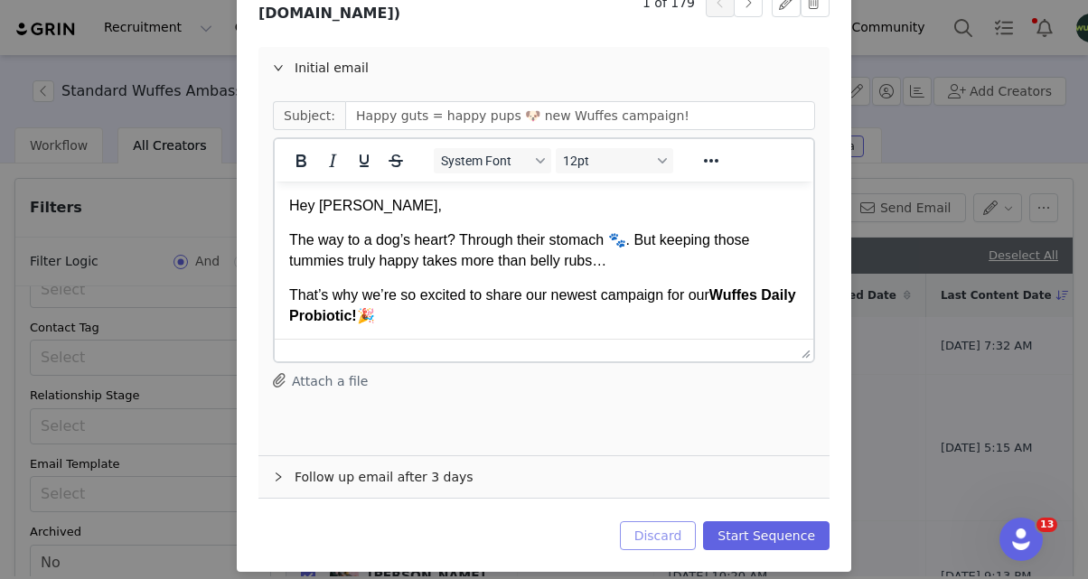
click at [647, 526] on button "Discard" at bounding box center [658, 535] width 77 height 29
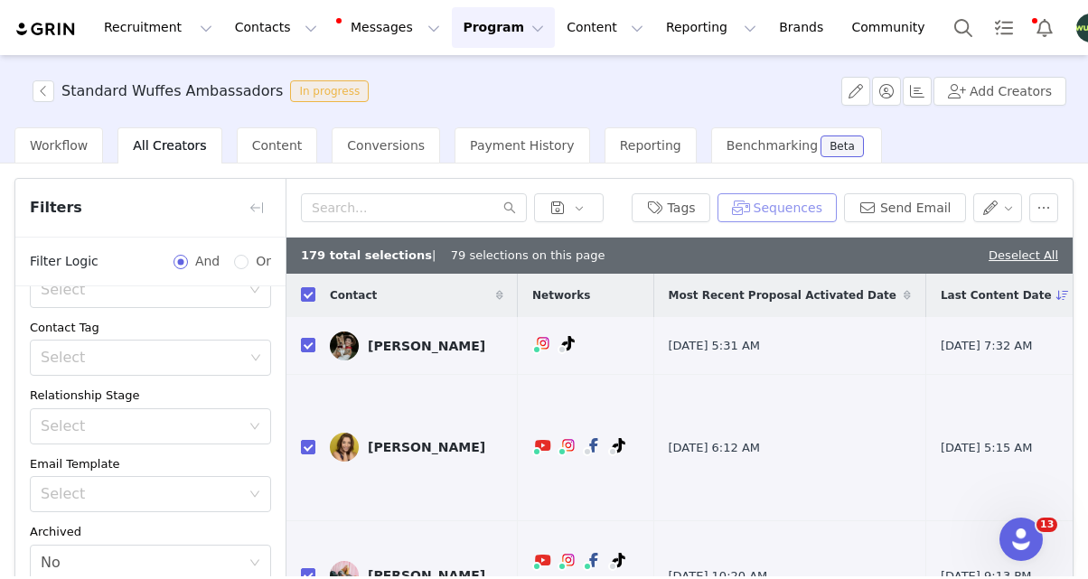
scroll to position [0, 0]
click at [772, 215] on button "Sequences" at bounding box center [776, 207] width 119 height 29
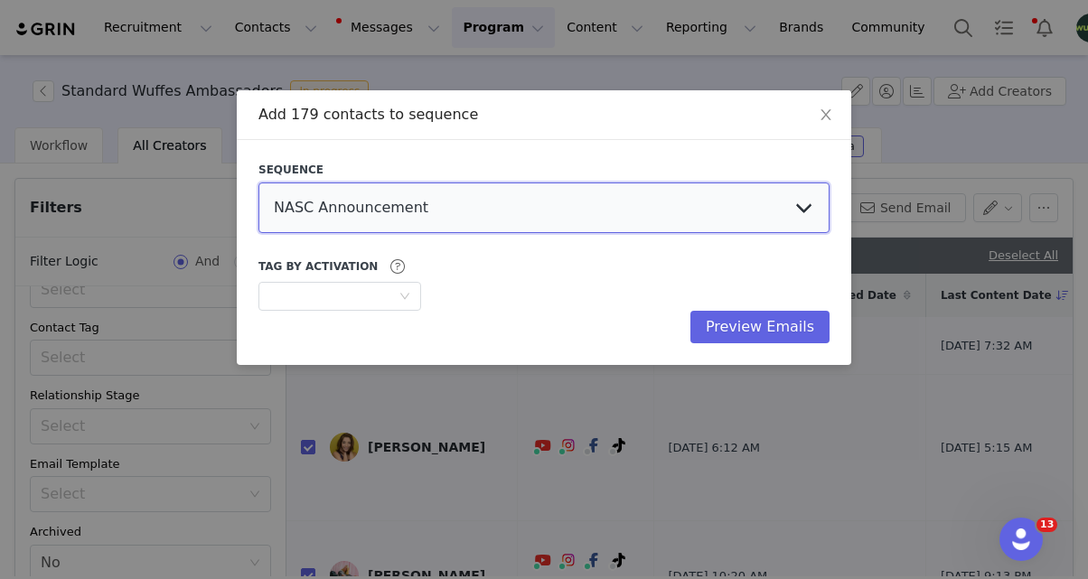
click at [485, 216] on select "NASC Announcement Probiotic Campaign NEW OFFER UPDATE August Email: AMB Hybrid …" at bounding box center [543, 207] width 571 height 51
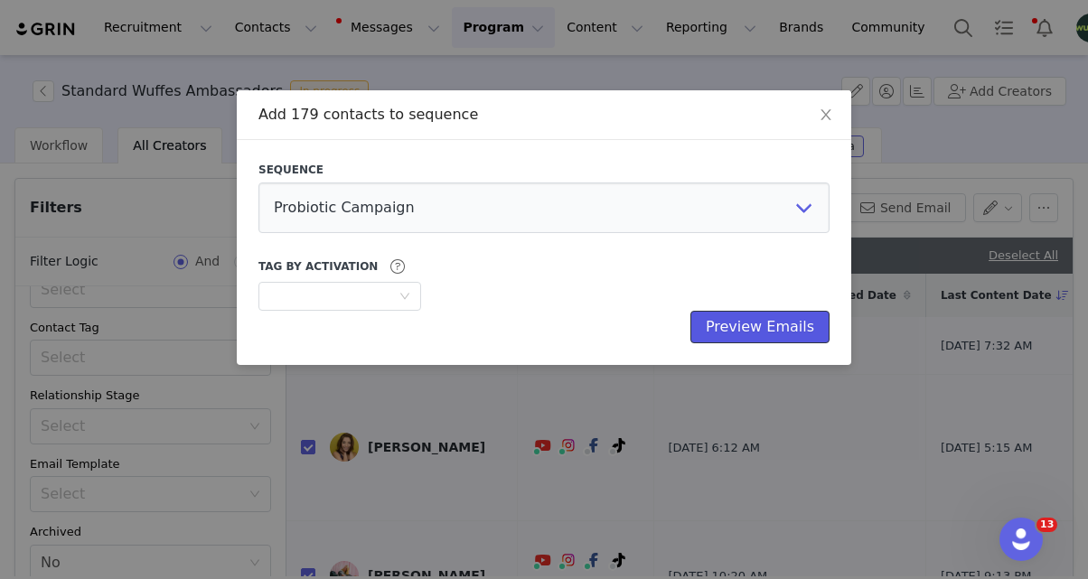
click at [757, 334] on button "Preview Emails" at bounding box center [759, 327] width 139 height 33
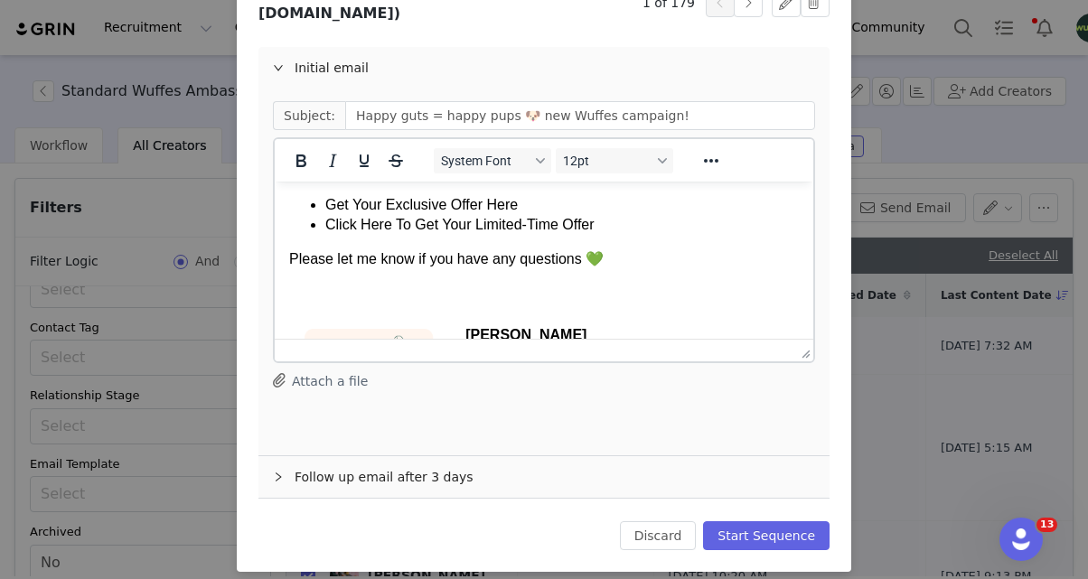
scroll to position [180, 0]
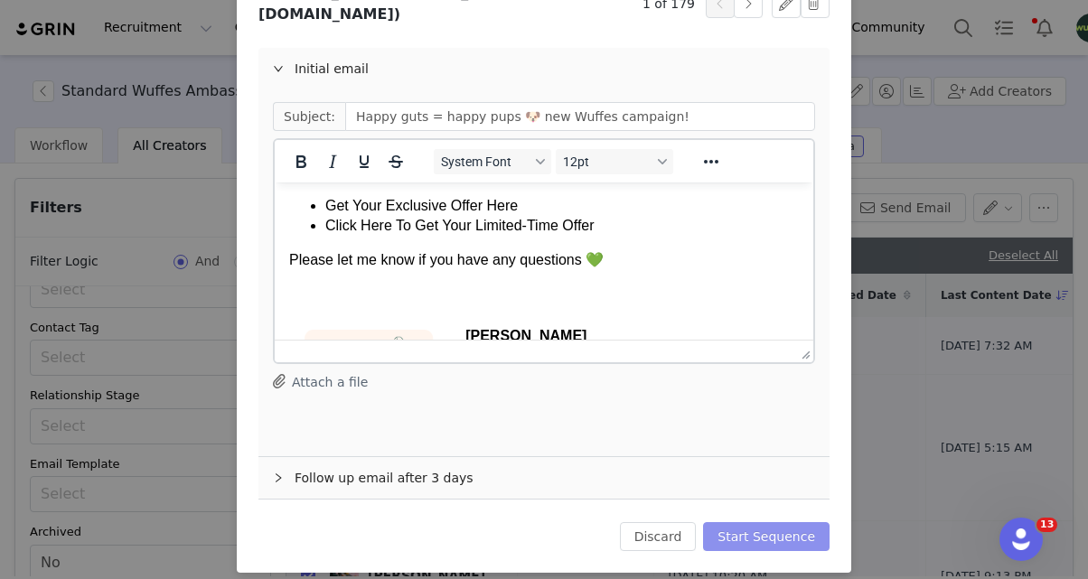
click at [762, 526] on button "Start Sequence" at bounding box center [766, 536] width 126 height 29
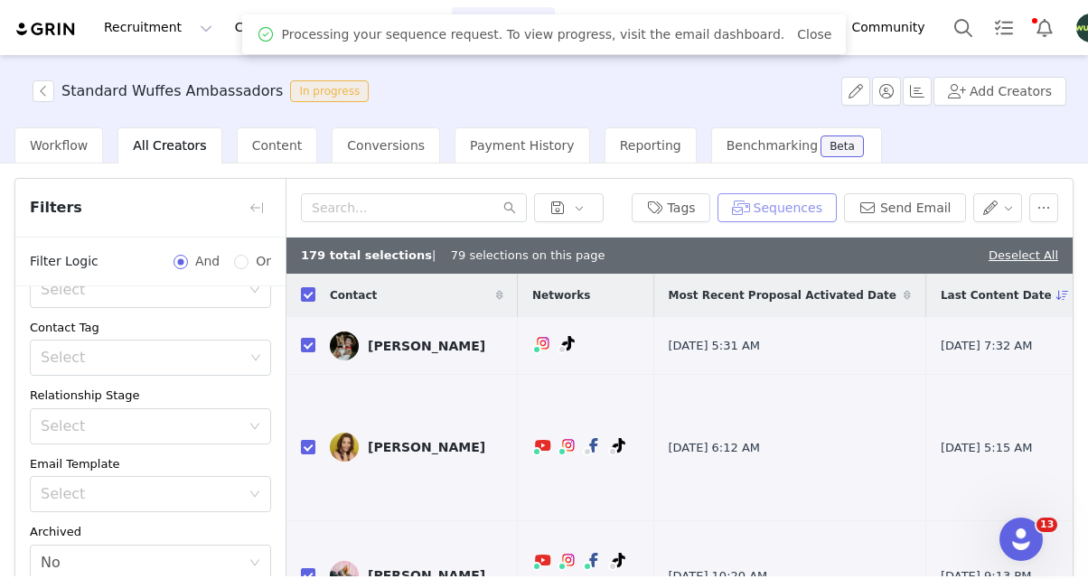
scroll to position [0, 0]
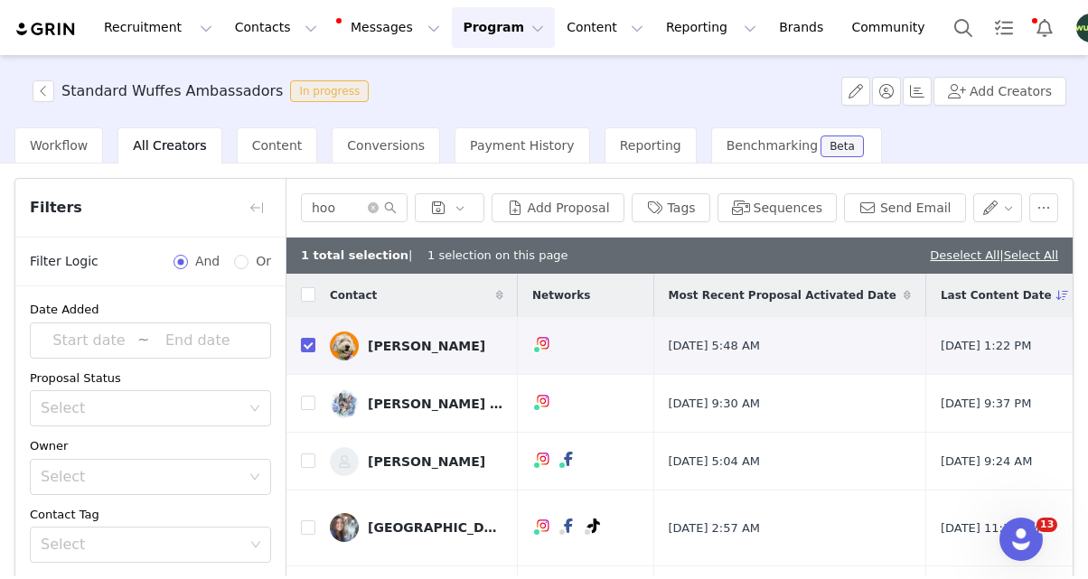
scroll to position [187, 0]
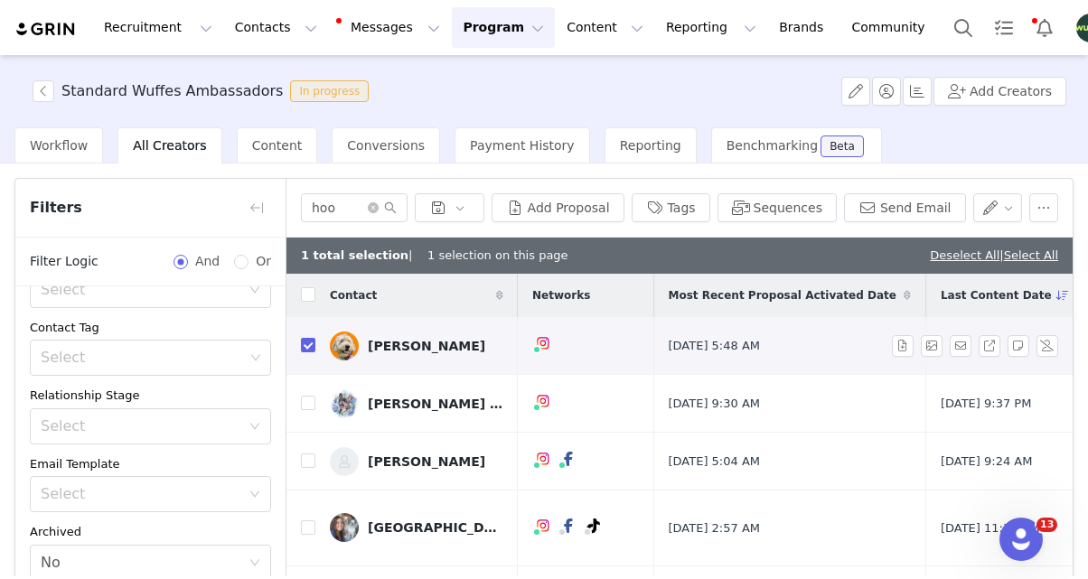
click at [372, 354] on link "[PERSON_NAME]" at bounding box center [416, 346] width 173 height 29
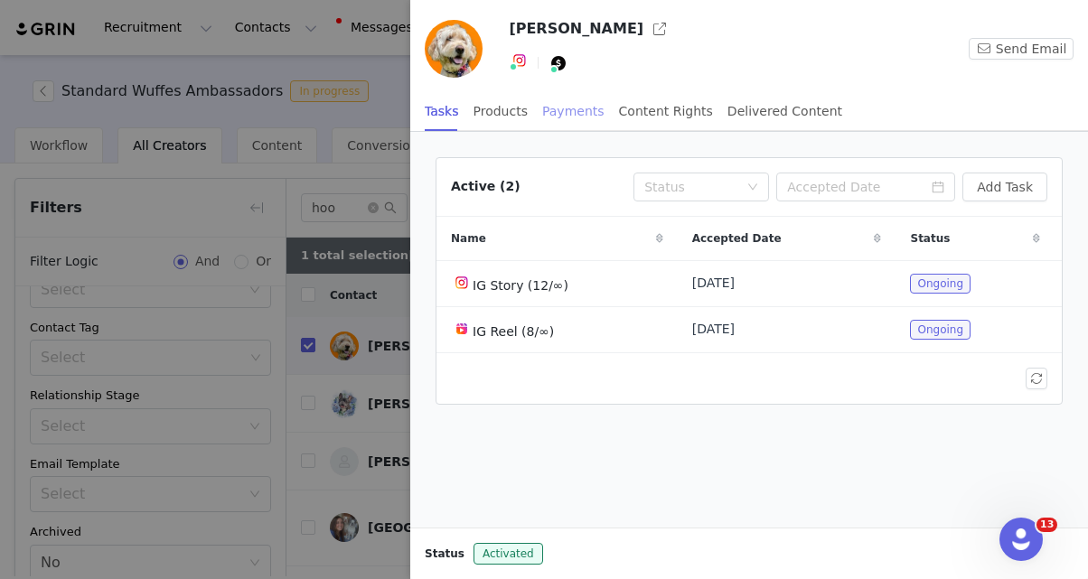
click at [569, 116] on div "Payments" at bounding box center [573, 111] width 62 height 41
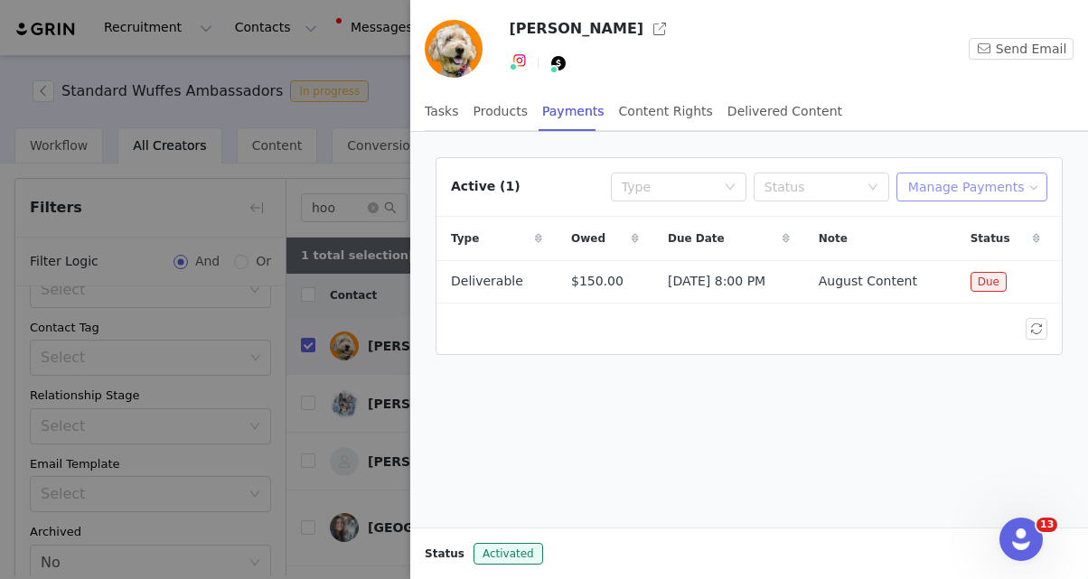
click at [949, 173] on button "Manage Payments" at bounding box center [971, 187] width 151 height 29
click at [949, 193] on button "Manage Payments" at bounding box center [971, 187] width 151 height 29
click at [944, 207] on div "Active (1) Type Status Manage Payments" at bounding box center [748, 187] width 625 height 59
click at [941, 185] on button "Manage Payments" at bounding box center [971, 187] width 151 height 29
click at [941, 227] on span "Make Payments" at bounding box center [987, 223] width 99 height 20
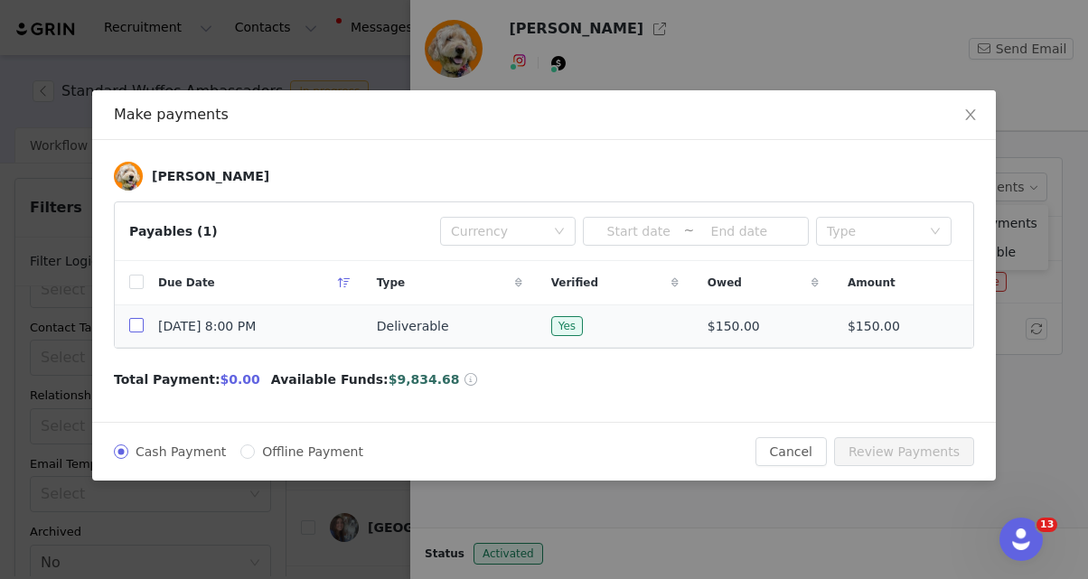
click at [137, 328] on input "checkbox" at bounding box center [136, 325] width 14 height 14
checkbox input "true"
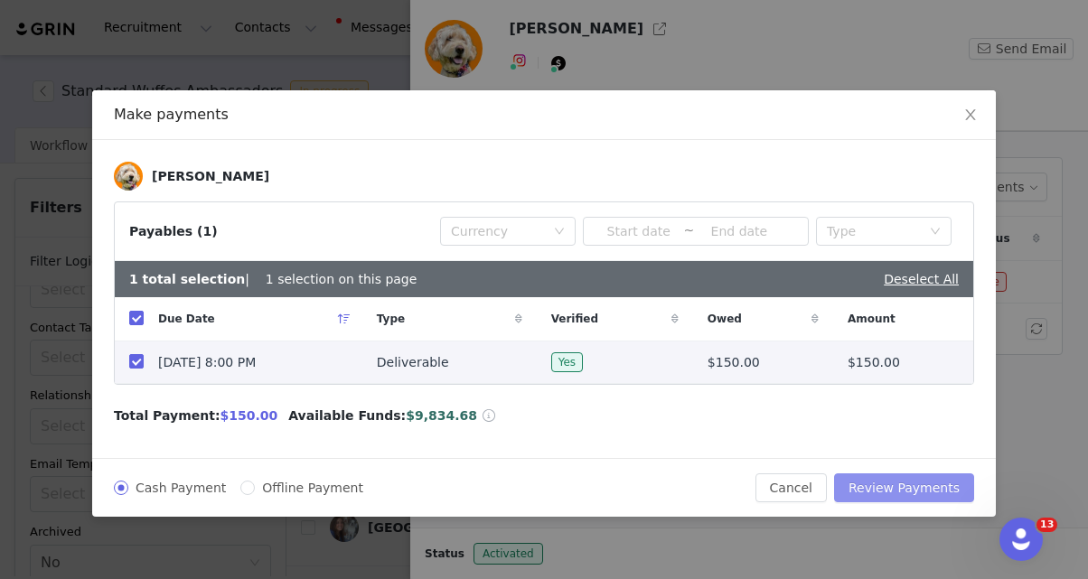
click at [908, 487] on button "Review Payments" at bounding box center [904, 487] width 140 height 29
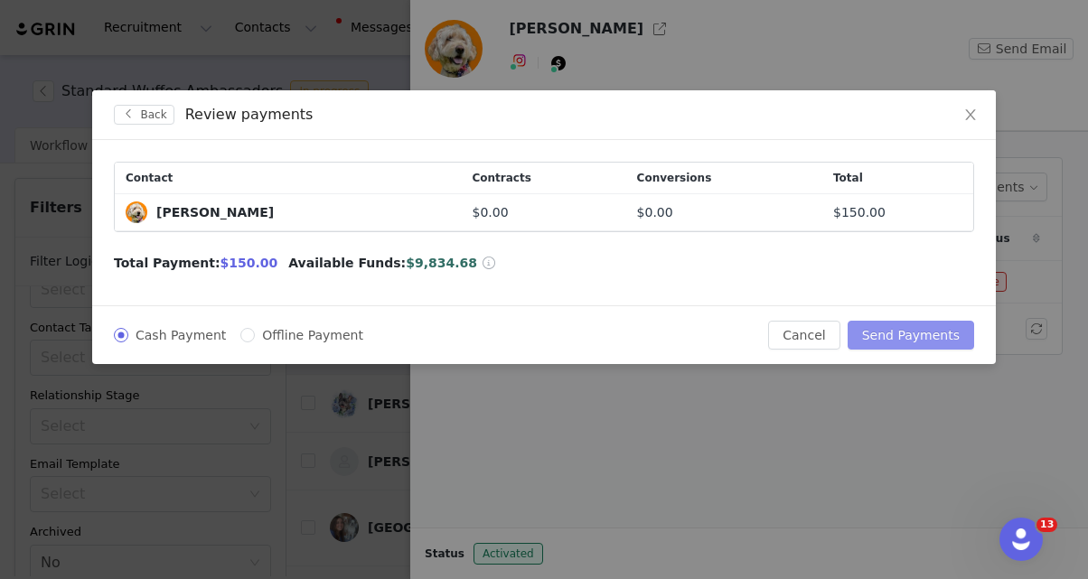
click at [906, 344] on button "Send Payments" at bounding box center [910, 335] width 126 height 29
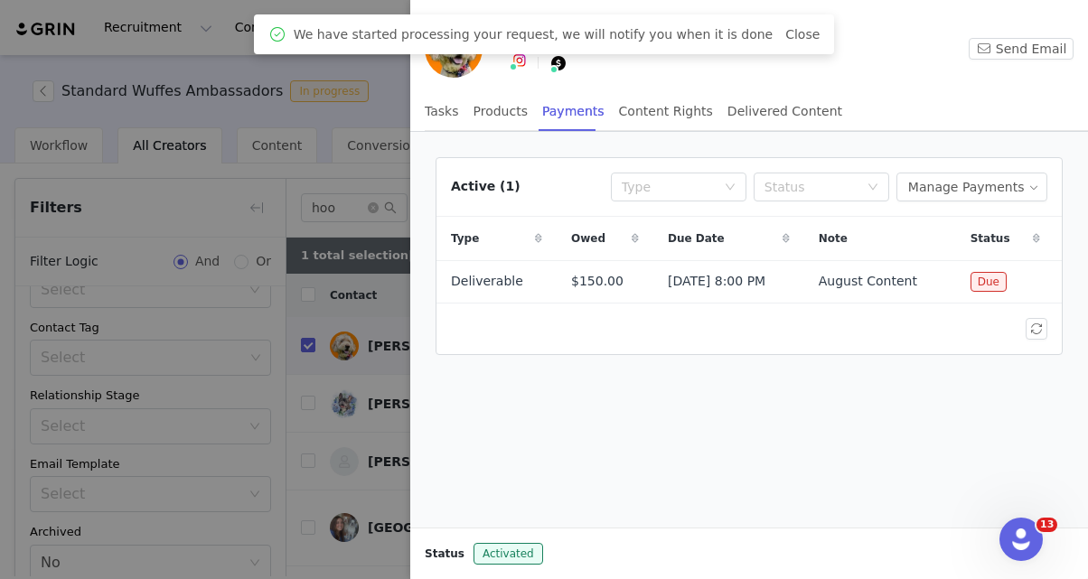
click at [366, 418] on div at bounding box center [544, 289] width 1088 height 579
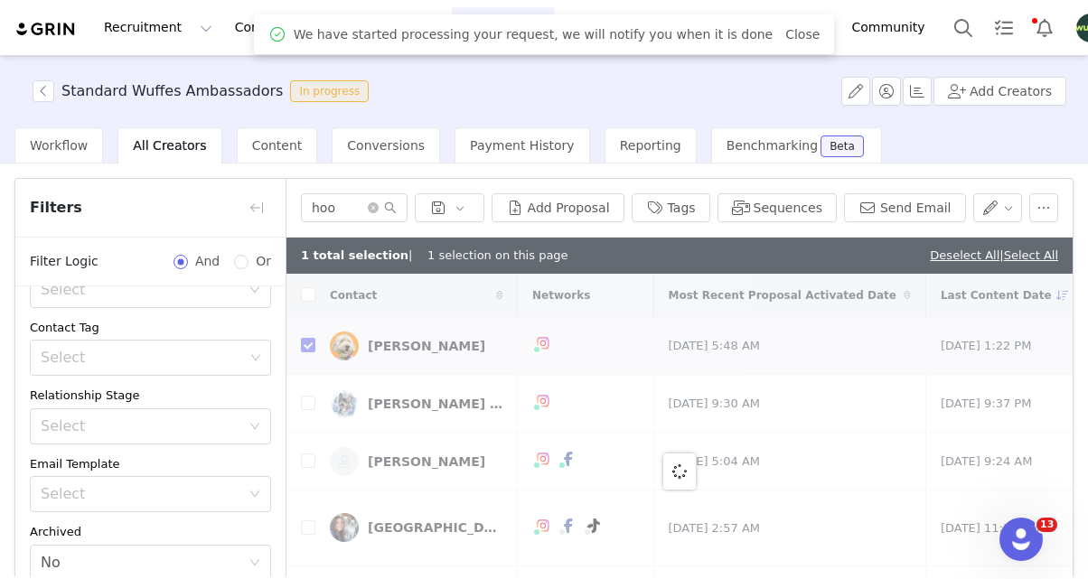
click at [367, 29] on span "We have started processing your request, we will notify you when it is done" at bounding box center [534, 34] width 480 height 19
click at [364, 42] on span "We have started processing your request, we will notify you when it is done" at bounding box center [534, 34] width 480 height 19
click at [785, 35] on link "Close" at bounding box center [802, 34] width 34 height 14
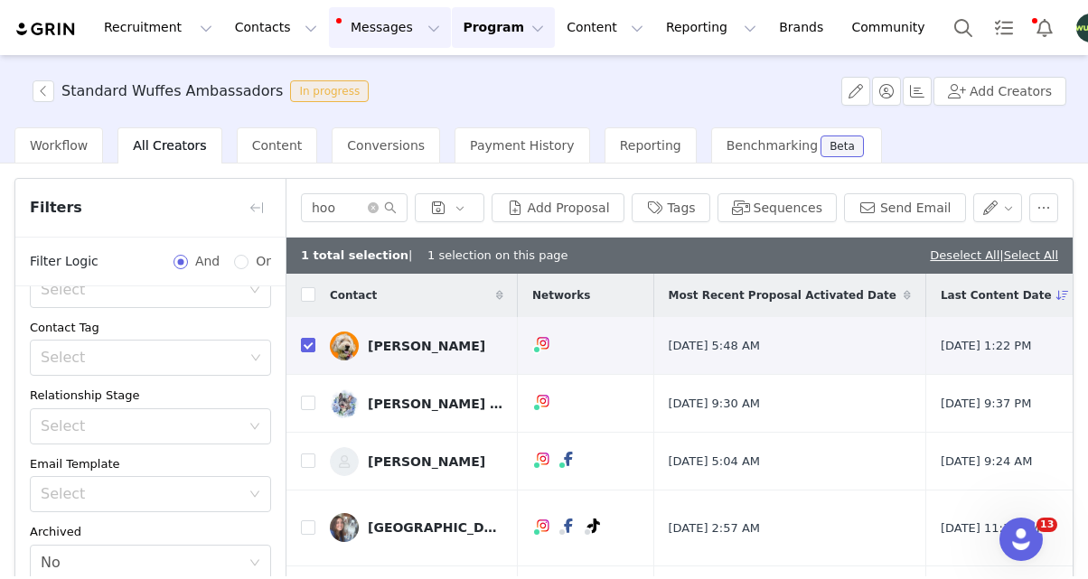
click at [356, 34] on button "Messages Messages" at bounding box center [390, 27] width 122 height 41
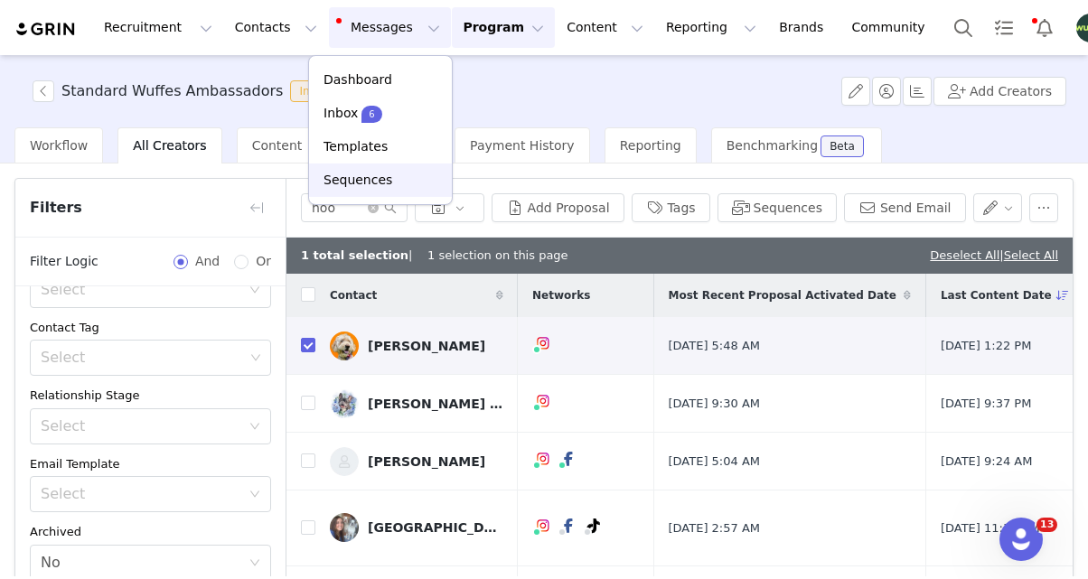
click at [362, 182] on p "Sequences" at bounding box center [357, 180] width 69 height 19
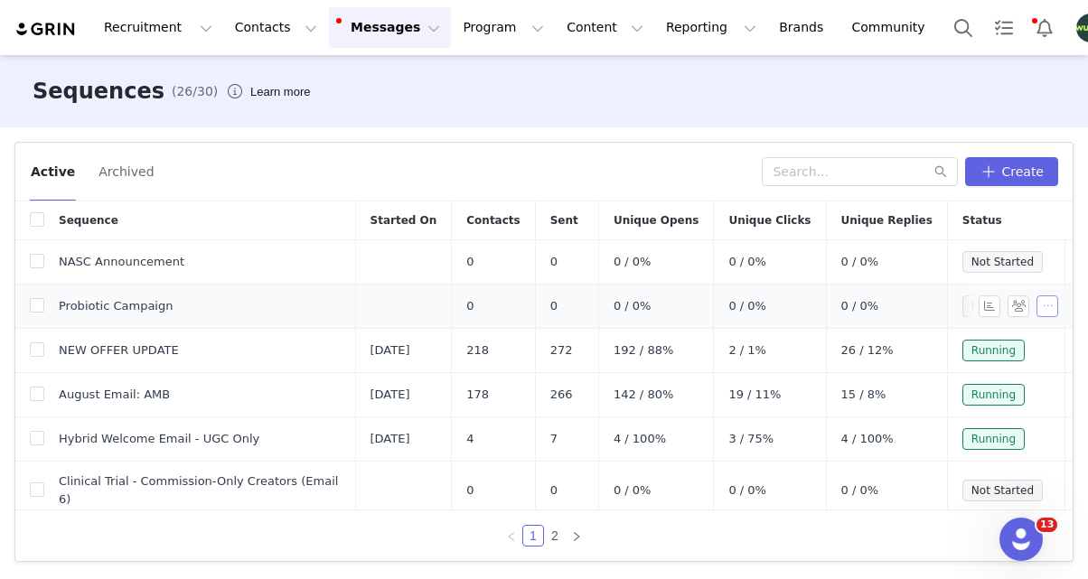
click at [1045, 312] on button "button" at bounding box center [1047, 306] width 22 height 22
click at [855, 322] on td "0 / 0%" at bounding box center [886, 307] width 121 height 44
click at [1044, 313] on button "button" at bounding box center [1047, 306] width 22 height 22
click at [996, 338] on span "Edit" at bounding box center [1000, 339] width 24 height 14
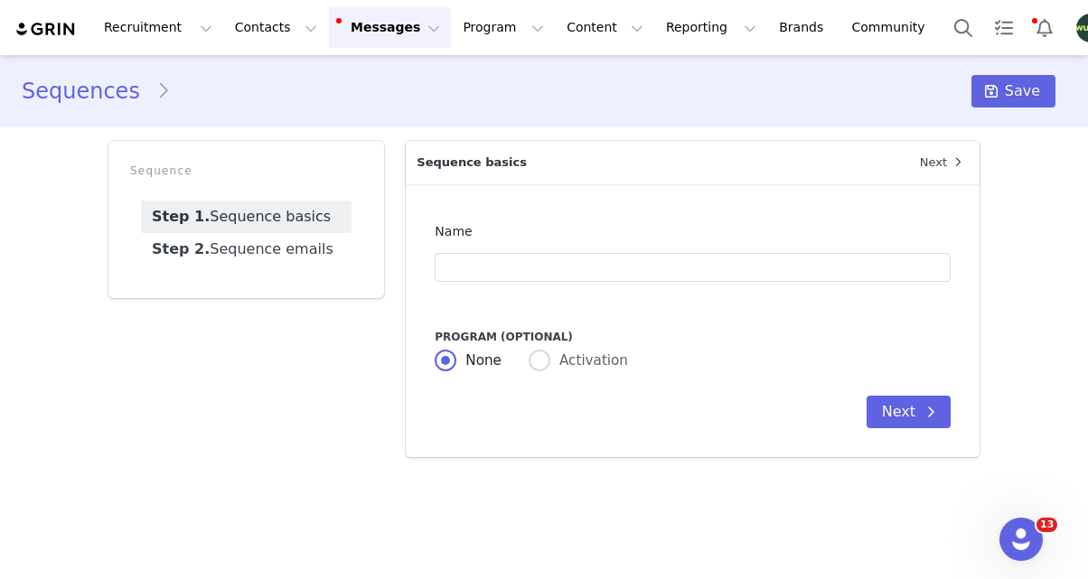
type input "Probiotic Campaign"
type input "Happy guts = happy pups 🐶 new Wuffes campaign!"
click at [276, 241] on link "Step 2. Sequence emails" at bounding box center [246, 249] width 211 height 33
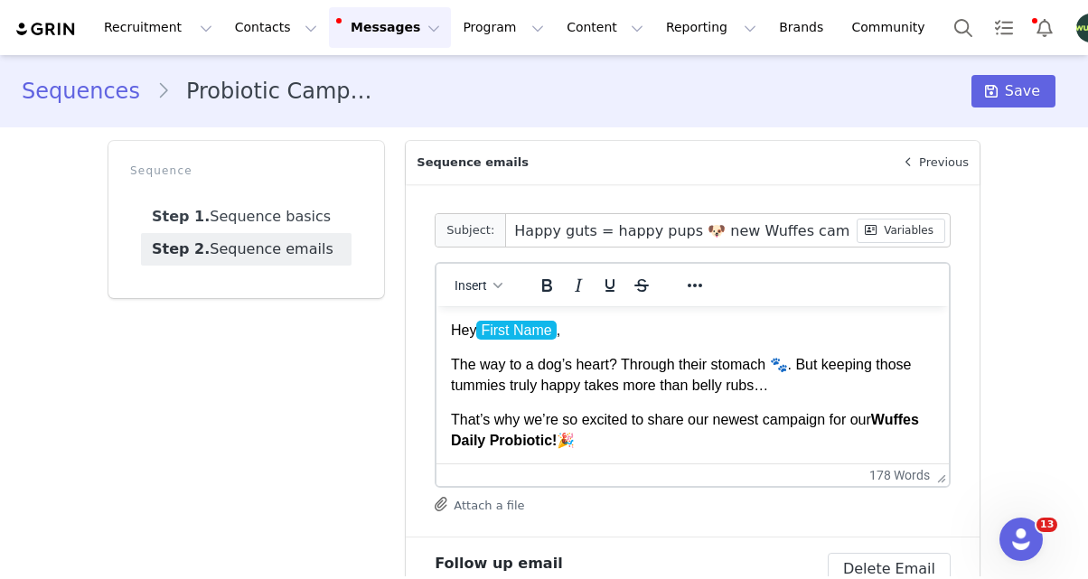
click at [585, 336] on p "Hey First Name ﻿ ," at bounding box center [692, 331] width 483 height 20
drag, startPoint x: 484, startPoint y: 331, endPoint x: 407, endPoint y: 325, distance: 77.9
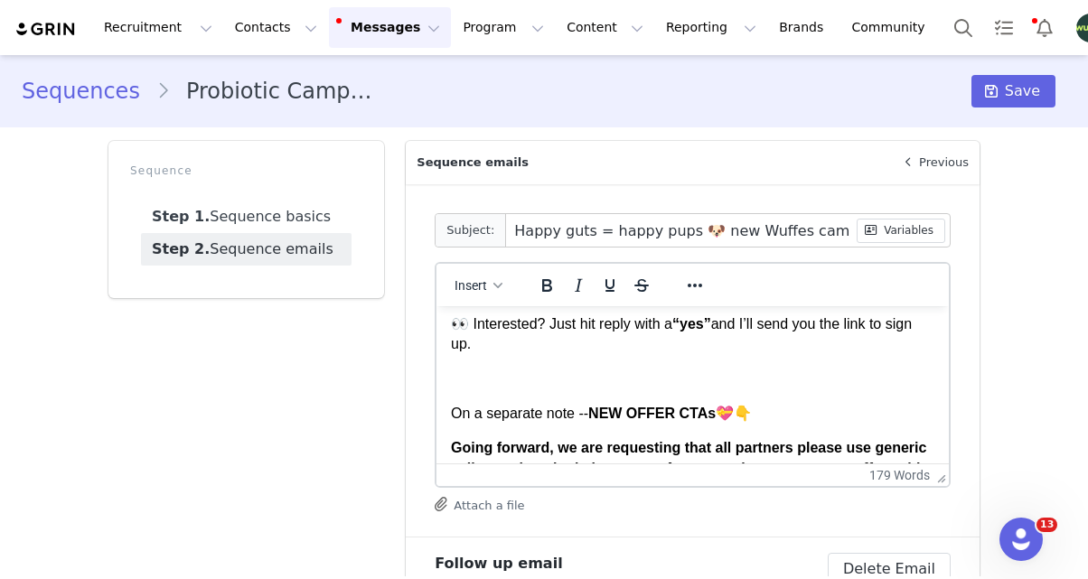
scroll to position [266, 0]
click at [1010, 102] on button "Save" at bounding box center [1013, 91] width 84 height 33
